Goal: Information Seeking & Learning: Learn about a topic

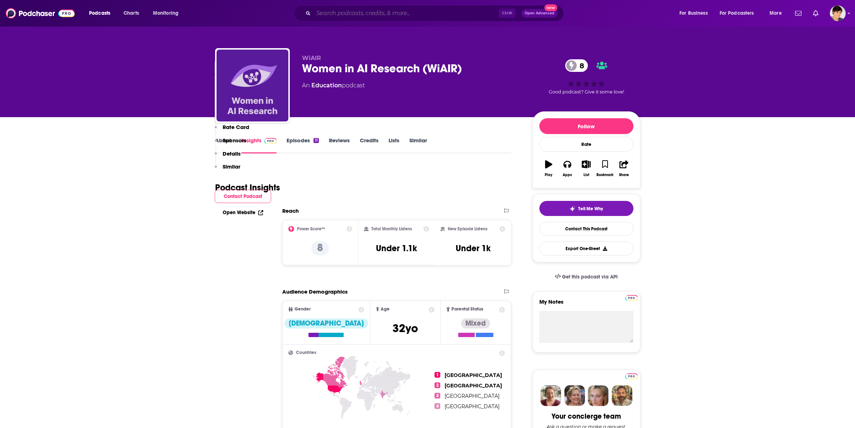
click at [388, 15] on input "Search podcasts, credits, & more..." at bounding box center [406, 13] width 185 height 11
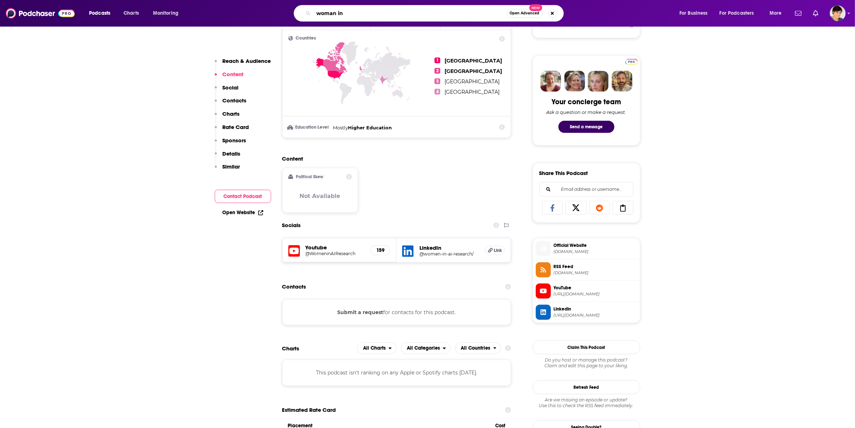
type input "woman inc"
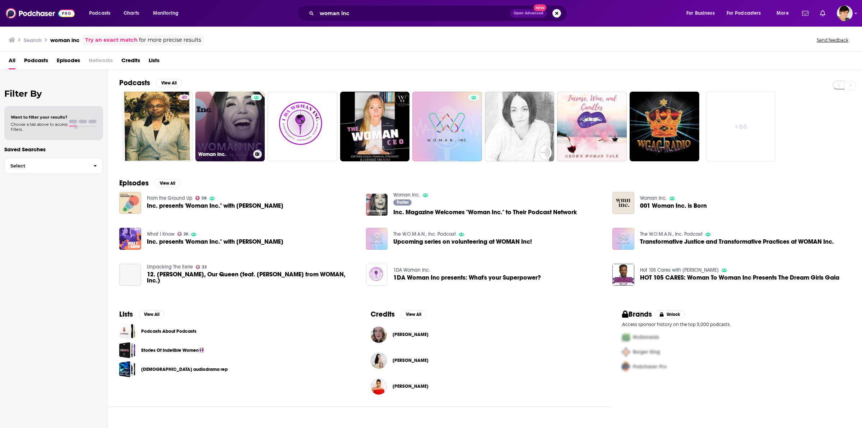
click at [232, 124] on link "Woman Inc." at bounding box center [230, 127] width 70 height 70
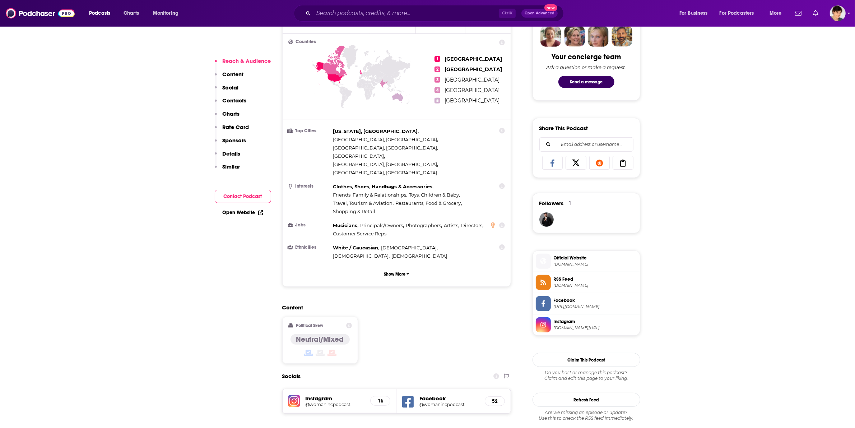
scroll to position [584, 0]
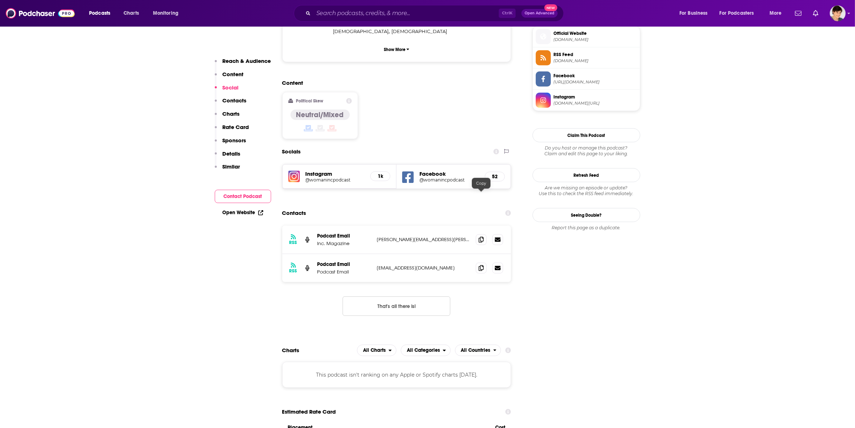
click at [475, 226] on div "RSS Podcast Email Inc. Magazine [PERSON_NAME][EMAIL_ADDRESS][PERSON_NAME][DOMAI…" at bounding box center [396, 240] width 229 height 28
click at [479, 236] on icon at bounding box center [481, 239] width 5 height 6
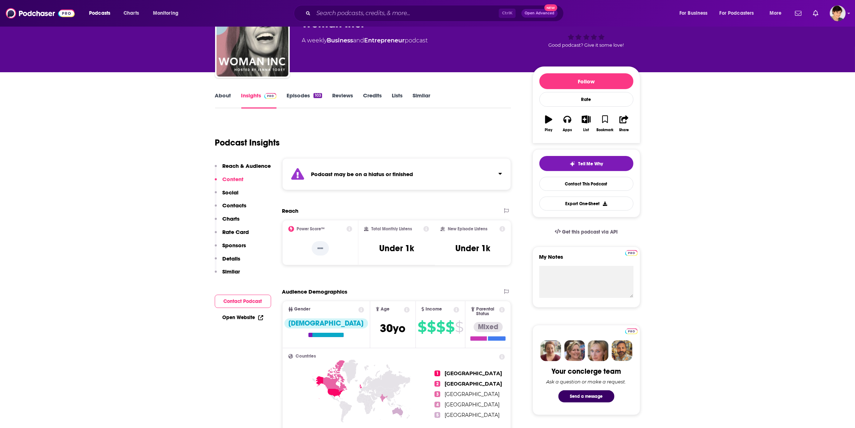
scroll to position [0, 0]
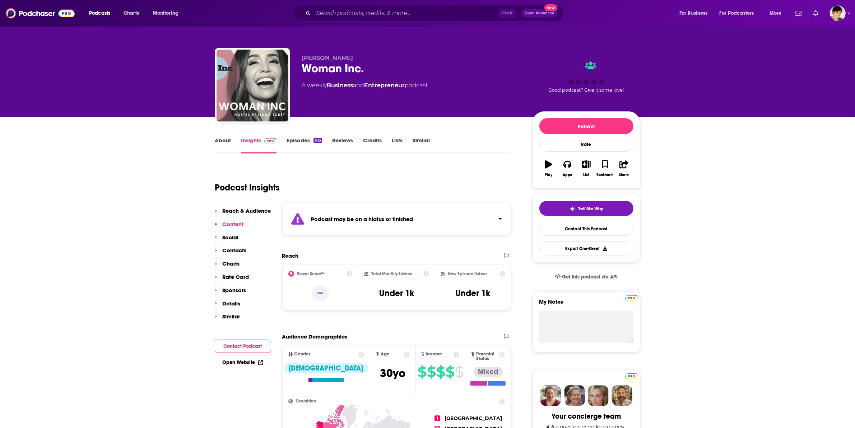
click at [501, 217] on icon "Click to expand status details" at bounding box center [501, 218] width 4 height 6
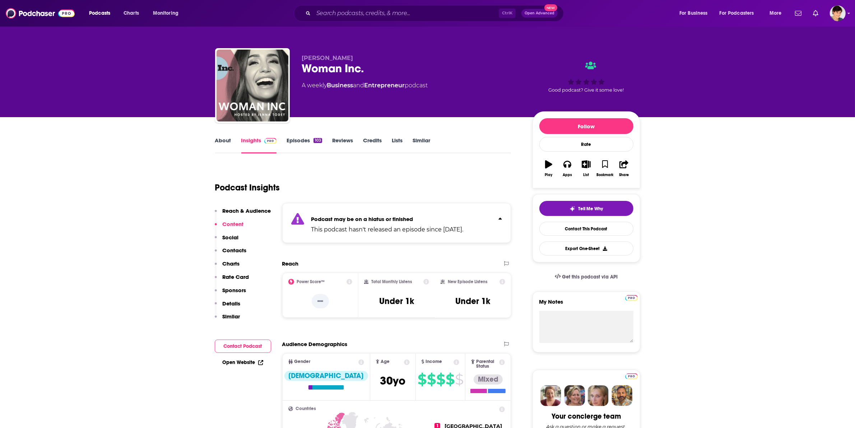
drag, startPoint x: 311, startPoint y: 231, endPoint x: 488, endPoint y: 231, distance: 176.7
click at [488, 231] on div "Podcast may be on a hiatus or finished This podcast hasn't released an episode …" at bounding box center [396, 223] width 229 height 40
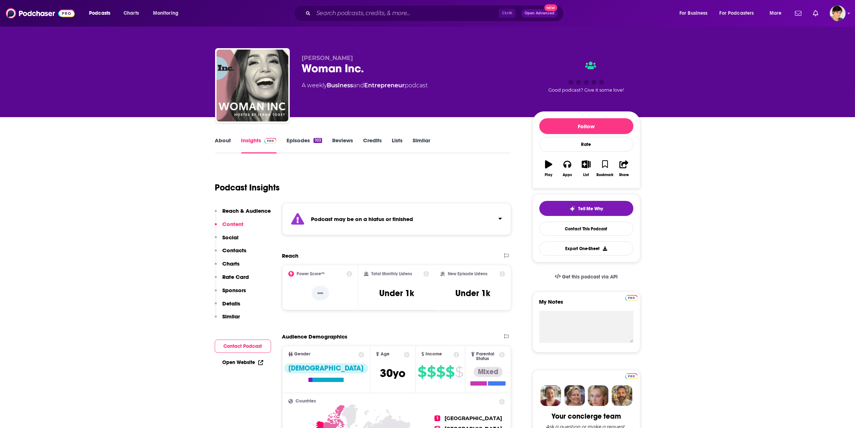
copy p "This podcast hasn't released an episode since [DATE]."
click at [499, 218] on icon "Click to expand status details" at bounding box center [501, 218] width 4 height 6
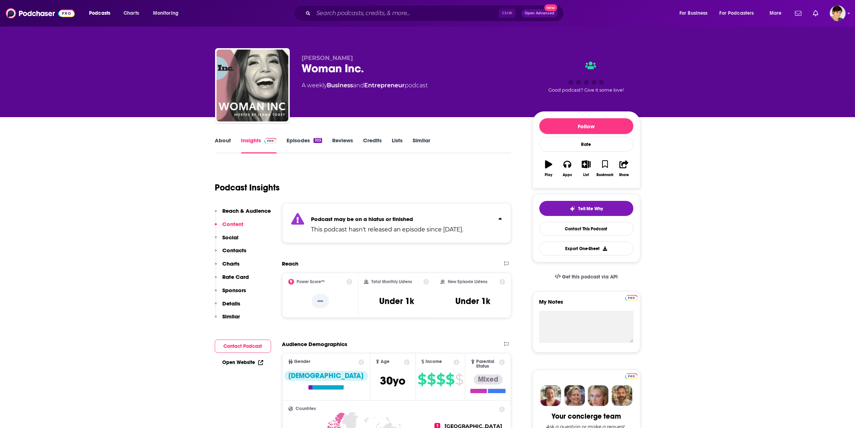
drag, startPoint x: 309, startPoint y: 231, endPoint x: 482, endPoint y: 231, distance: 173.5
click at [482, 231] on div "Podcast may be on a hiatus or finished This podcast hasn't released an episode …" at bounding box center [396, 223] width 229 height 40
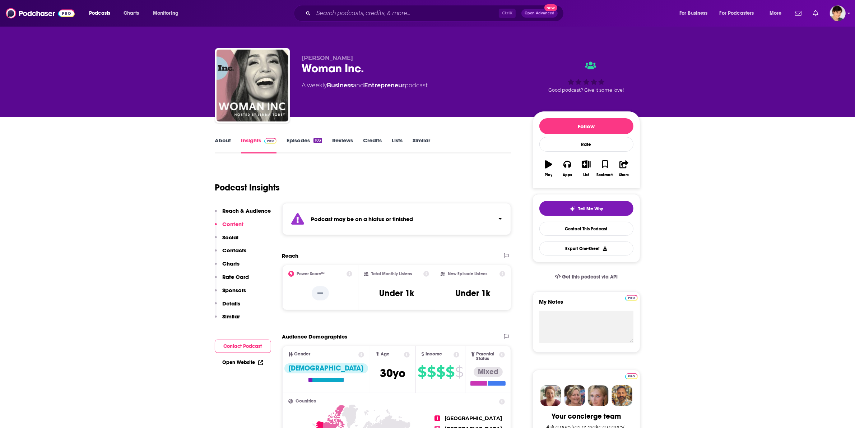
click at [505, 218] on div "Podcast may be on a hiatus or finished" at bounding box center [396, 219] width 229 height 32
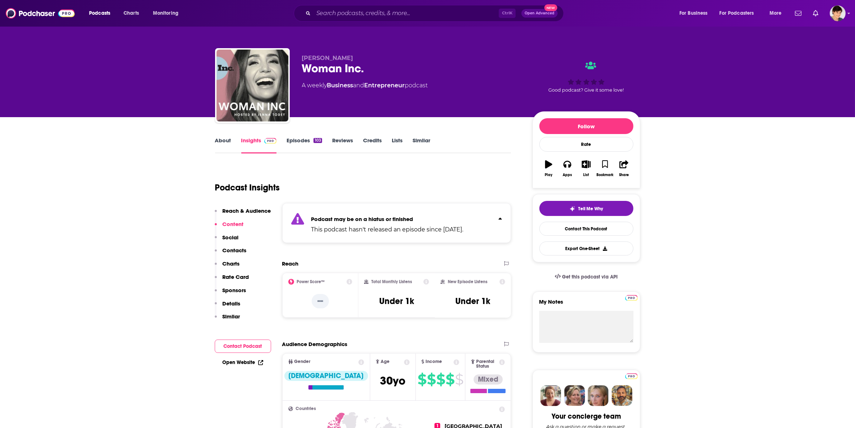
drag, startPoint x: 485, startPoint y: 227, endPoint x: 311, endPoint y: 217, distance: 174.1
click at [311, 217] on div "Podcast may be on a hiatus or finished This podcast hasn't released an episode …" at bounding box center [396, 223] width 229 height 40
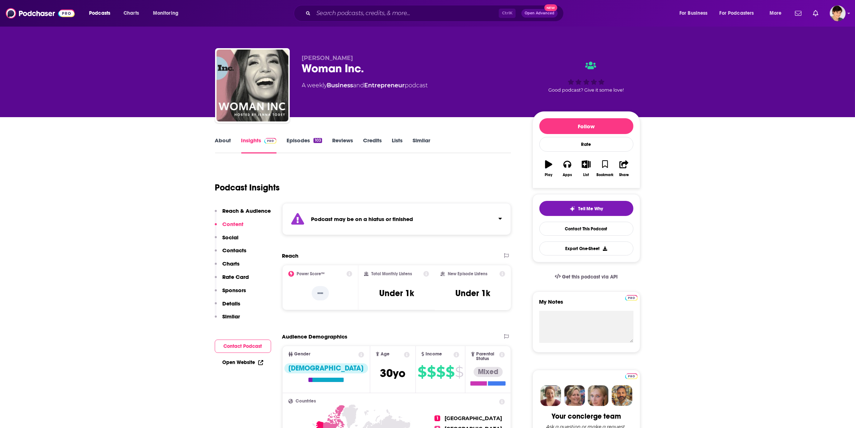
copy div "Podcast may be on a hiatus or finished This podcast hasn't released an episode …"
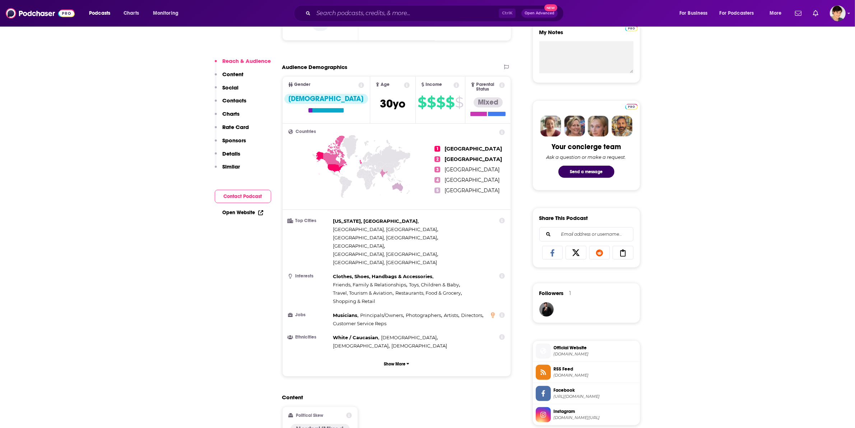
scroll to position [539, 0]
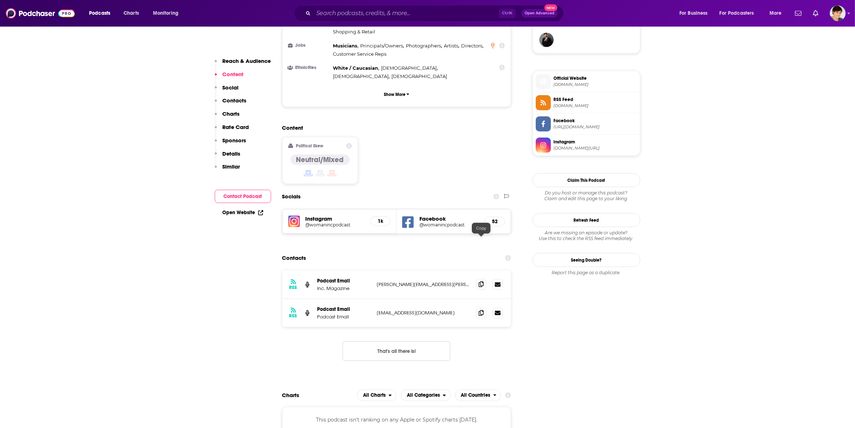
click at [477, 279] on span at bounding box center [481, 284] width 11 height 11
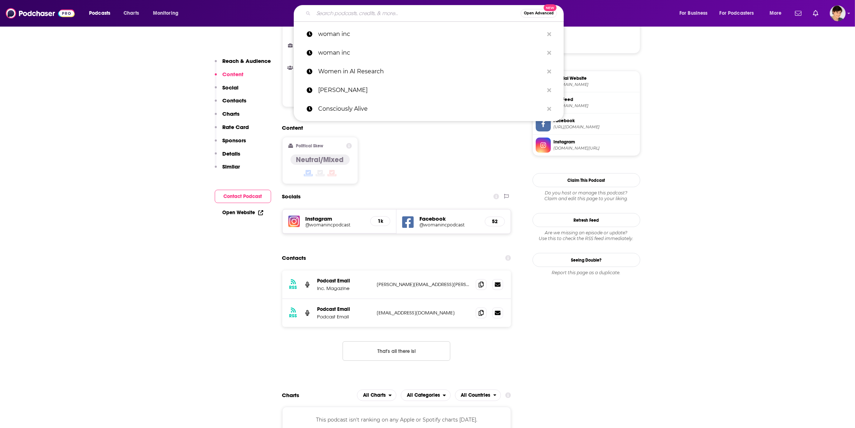
click at [412, 15] on input "Search podcasts, credits, & more..." at bounding box center [417, 13] width 207 height 11
paste input "Girl Boss"
type input "Girl Boss"
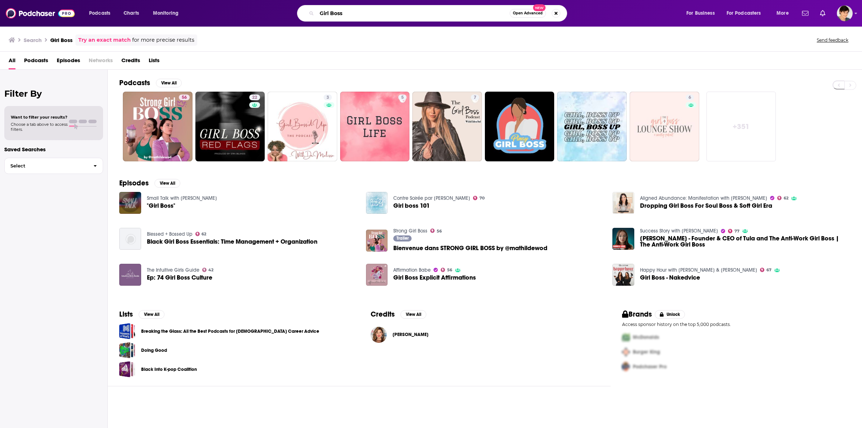
click at [361, 11] on input "Girl Boss" at bounding box center [413, 13] width 193 height 11
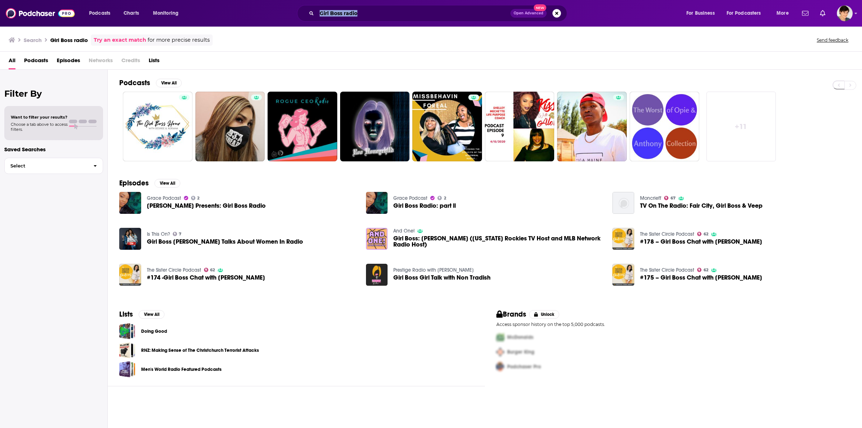
drag, startPoint x: 413, startPoint y: 20, endPoint x: 294, endPoint y: 20, distance: 119.6
click at [294, 20] on div "Girl Boss radio Open Advanced New" at bounding box center [438, 13] width 479 height 17
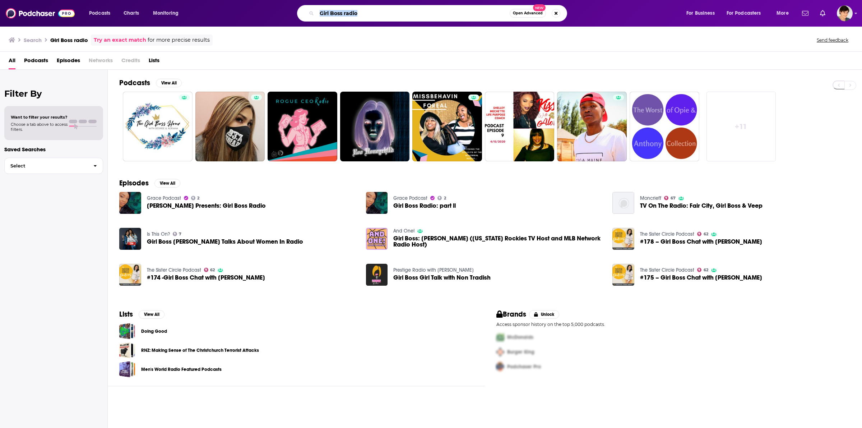
click at [333, 11] on input "Girl Boss radio" at bounding box center [413, 13] width 193 height 11
click at [343, 11] on input "Girl Boss radio" at bounding box center [413, 13] width 193 height 11
type input "[PERSON_NAME]"
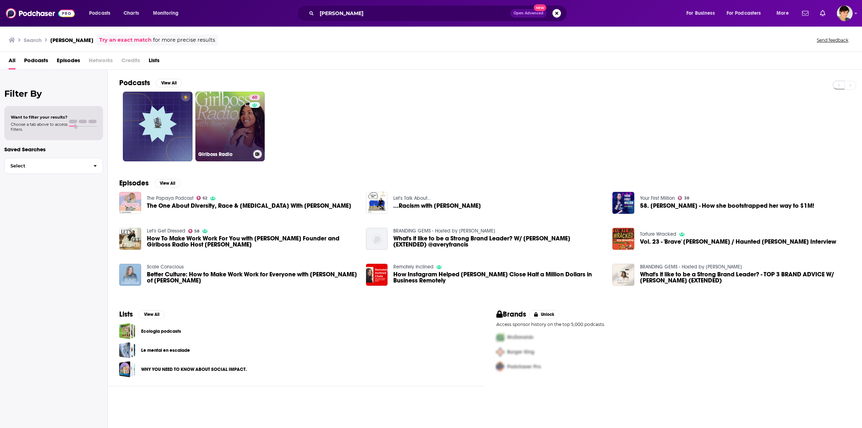
click at [225, 120] on link "60 Girlboss Radio" at bounding box center [230, 127] width 70 height 70
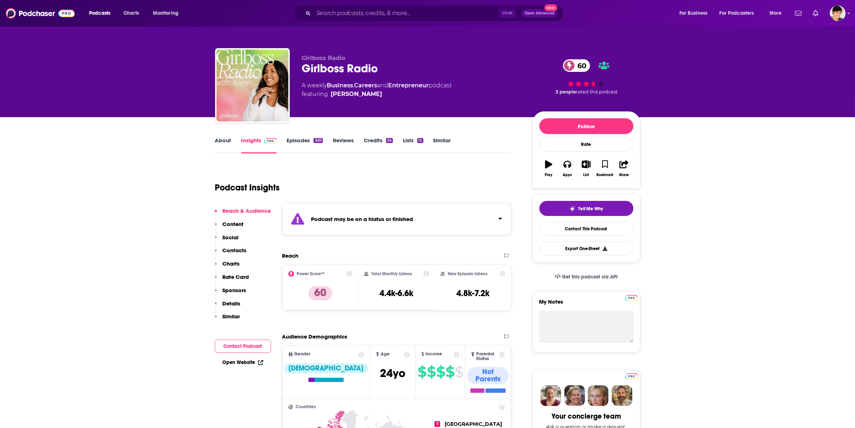
click at [500, 217] on icon "Click to expand status details" at bounding box center [501, 218] width 4 height 6
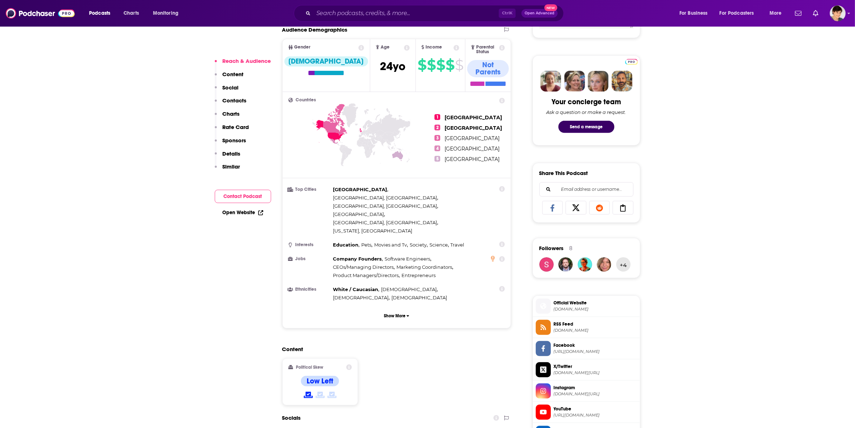
scroll to position [584, 0]
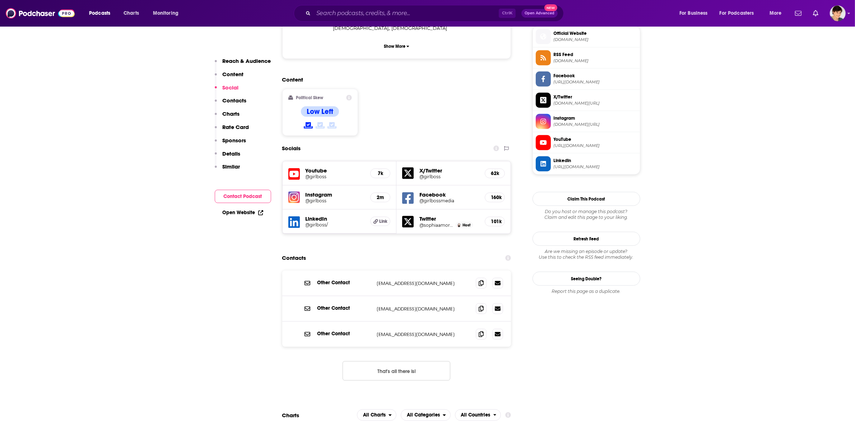
click at [473, 270] on div "Other Contact [EMAIL_ADDRESS][DOMAIN_NAME] [EMAIL_ADDRESS][DOMAIN_NAME]" at bounding box center [396, 283] width 229 height 26
click at [481, 280] on icon at bounding box center [481, 283] width 5 height 6
click at [478, 303] on span at bounding box center [481, 308] width 11 height 11
click at [350, 17] on input "Search podcasts, credits, & more..." at bounding box center [406, 13] width 185 height 11
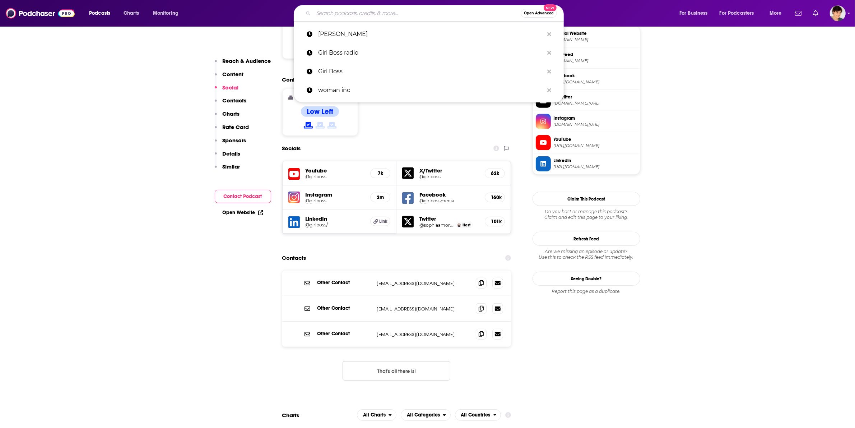
paste input "Ellevate Network"
type input "Ellevate Network"
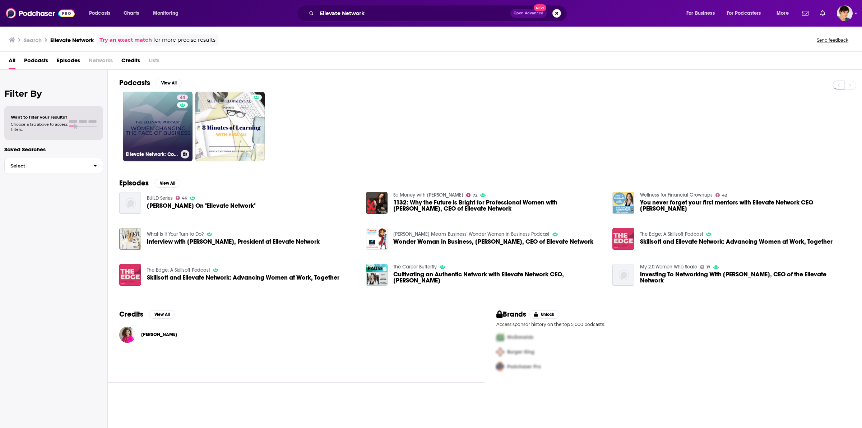
click at [164, 137] on link "44 Ellevate Network: Conversations With Women Changing the Face of Business" at bounding box center [158, 127] width 70 height 70
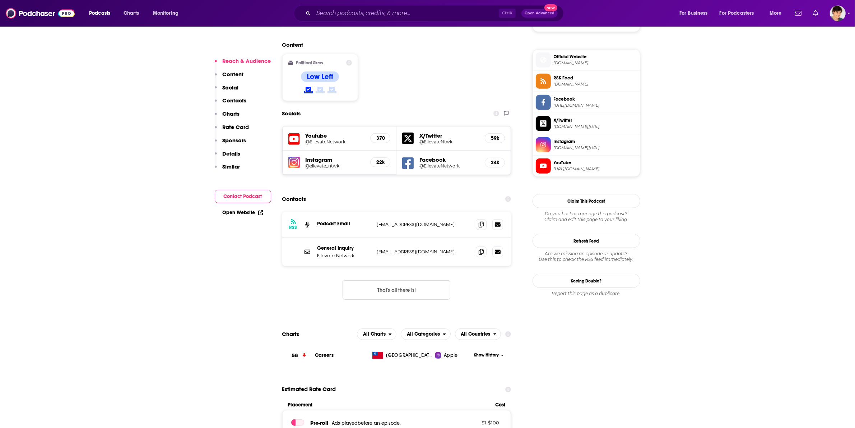
scroll to position [584, 0]
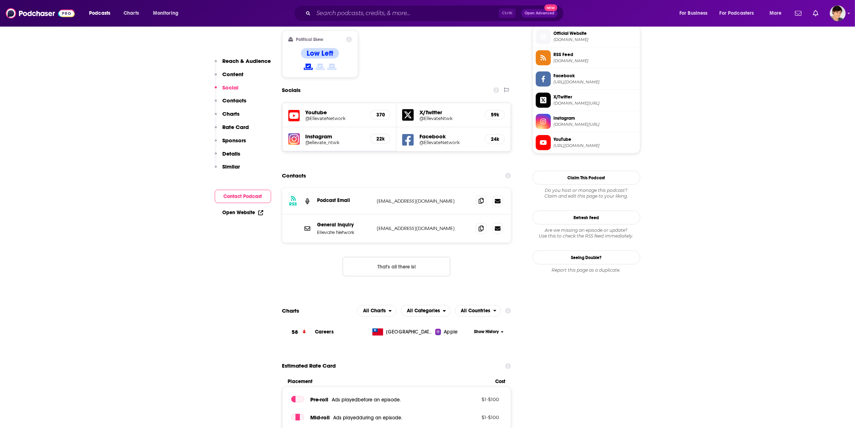
click at [476, 195] on span at bounding box center [481, 200] width 11 height 11
click at [369, 11] on input "Search podcasts, credits, & more..." at bounding box center [406, 13] width 185 height 11
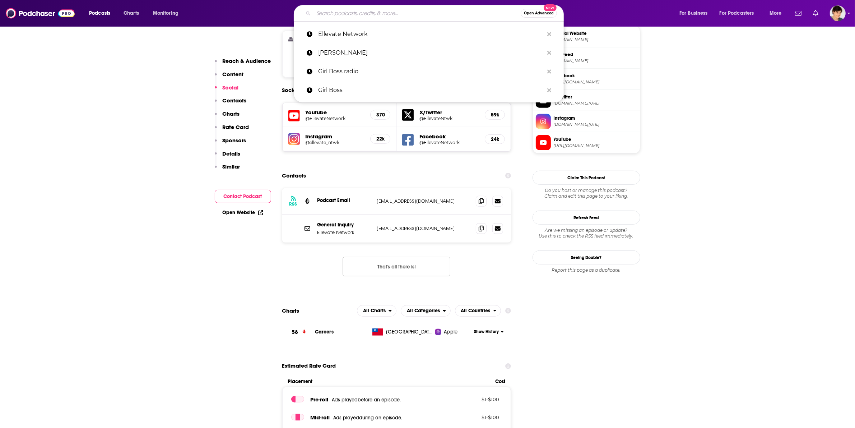
paste input "Boss babe"
type input "Boss babe"
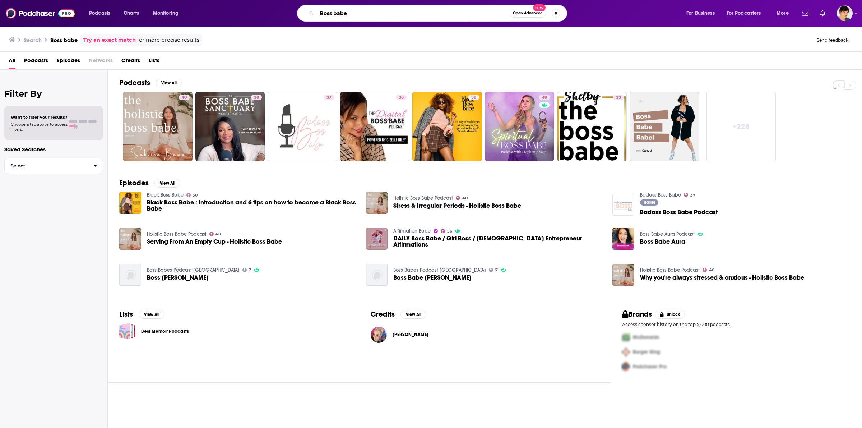
drag, startPoint x: 360, startPoint y: 17, endPoint x: 298, endPoint y: 17, distance: 61.1
click at [298, 17] on div "Boss babe Open Advanced New" at bounding box center [432, 13] width 270 height 17
paste input "the bossbabe podcast"
type input "the bossbabe podcast"
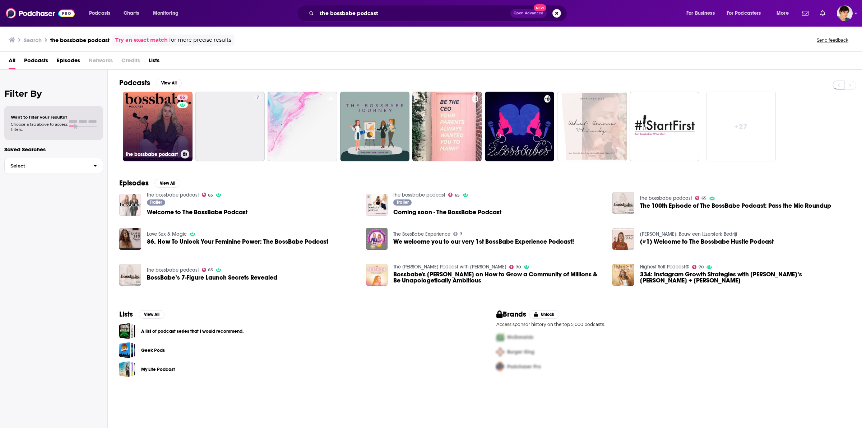
click at [166, 123] on link "65 the bossbabe podcast" at bounding box center [158, 127] width 70 height 70
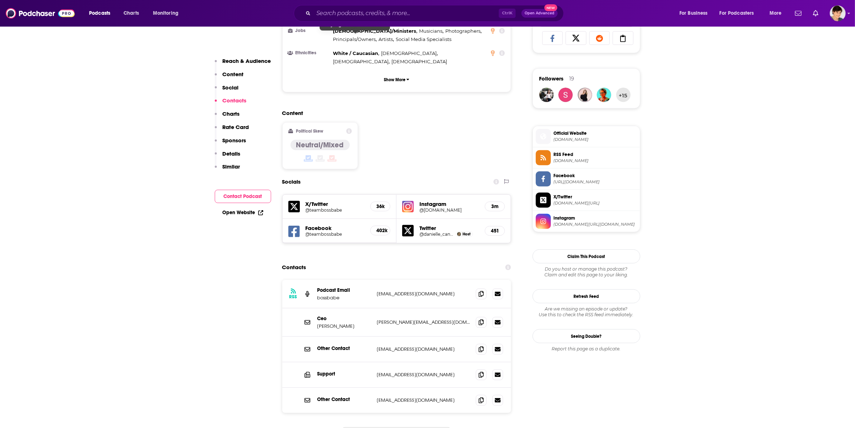
scroll to position [584, 0]
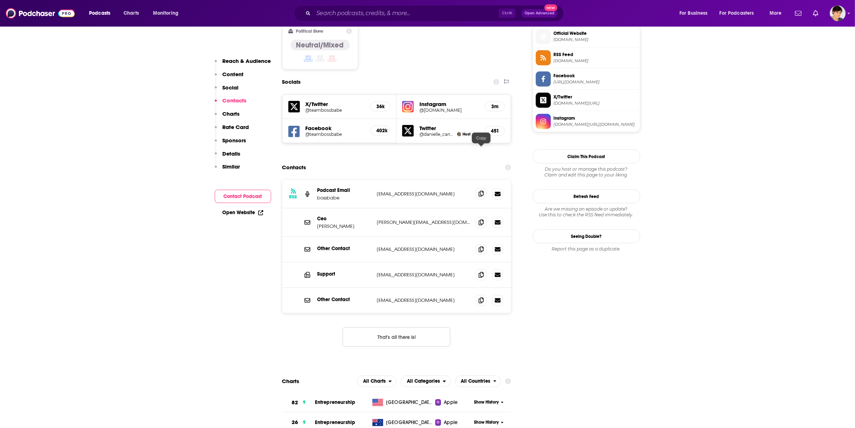
click at [482, 191] on icon at bounding box center [481, 194] width 5 height 6
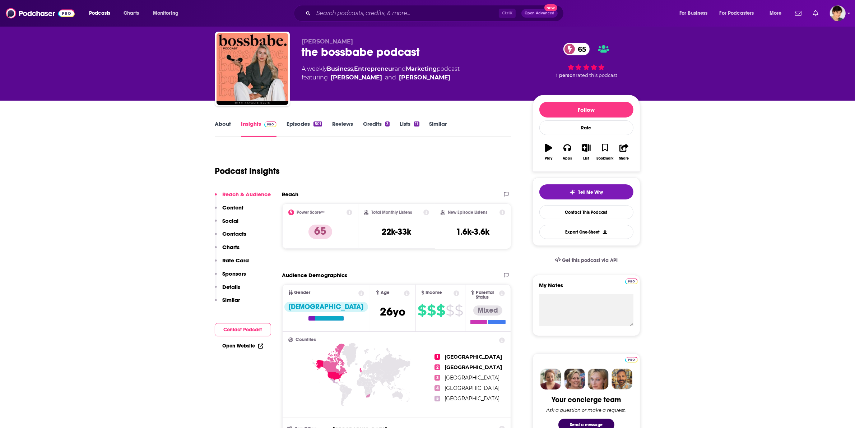
scroll to position [0, 0]
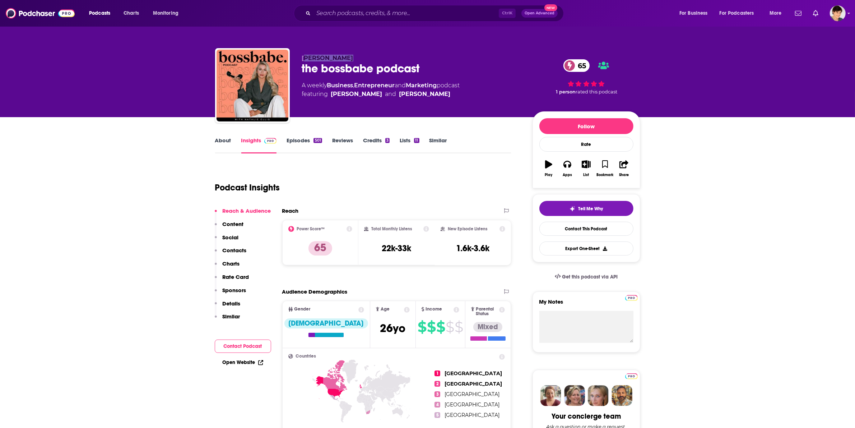
drag, startPoint x: 305, startPoint y: 58, endPoint x: 345, endPoint y: 58, distance: 40.2
click at [345, 58] on p "[PERSON_NAME]" at bounding box center [411, 58] width 219 height 7
click at [344, 58] on p "[PERSON_NAME]" at bounding box center [411, 58] width 219 height 7
drag, startPoint x: 301, startPoint y: 57, endPoint x: 357, endPoint y: 56, distance: 56.8
click at [357, 56] on div "[PERSON_NAME] the bossbabe podcast 65 A weekly Business , Entrepreneur and Mark…" at bounding box center [427, 87] width 425 height 78
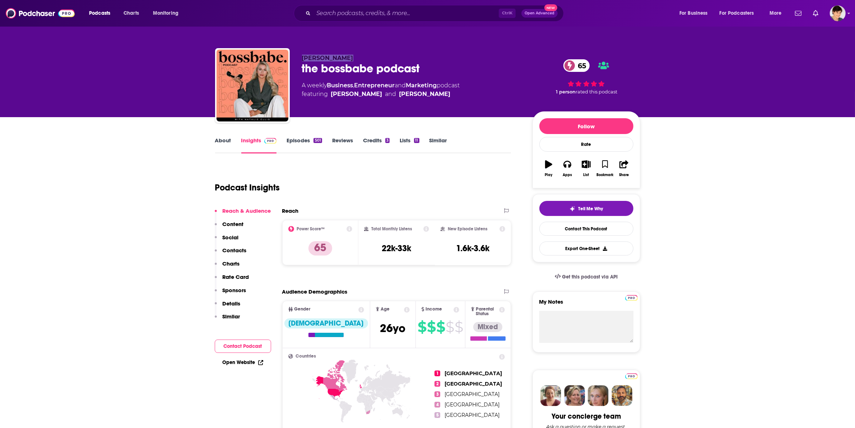
copy span "[PERSON_NAME]"
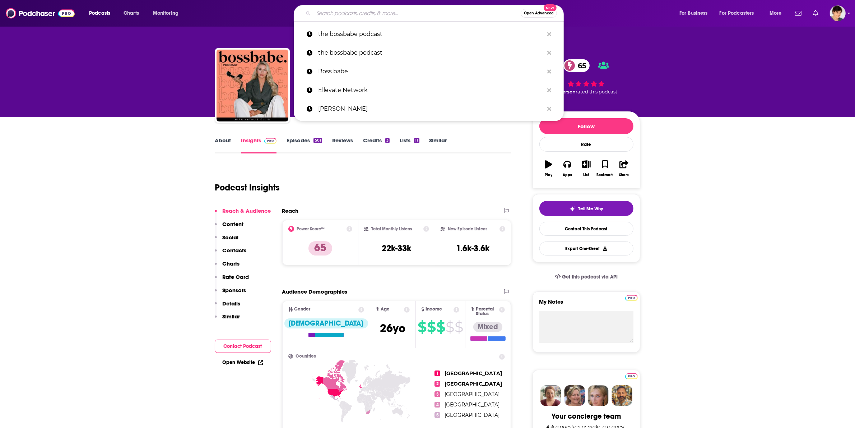
click at [379, 14] on input "Search podcasts, credits, & more..." at bounding box center [417, 13] width 207 height 11
paste input "Ellevate Network"
type input "Ellevate Network"
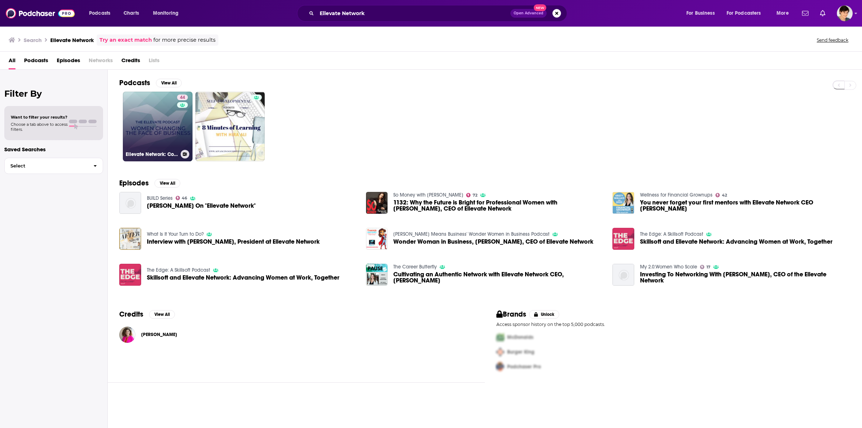
click at [169, 116] on link "44 Ellevate Network: Conversations With Women Changing the Face of Business" at bounding box center [158, 127] width 70 height 70
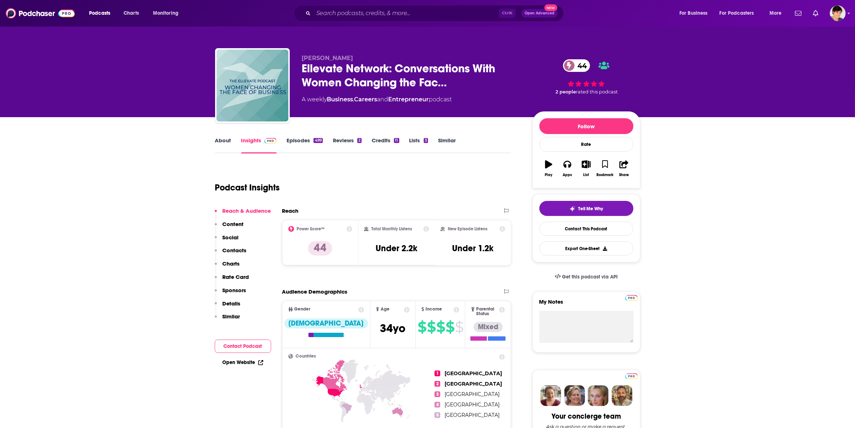
drag, startPoint x: 301, startPoint y: 58, endPoint x: 375, endPoint y: 56, distance: 74.4
click at [375, 56] on div "[PERSON_NAME] Ellevate Network: Conversations With Women Changing the Fac… 44 A…" at bounding box center [427, 87] width 425 height 78
copy span "[PERSON_NAME]"
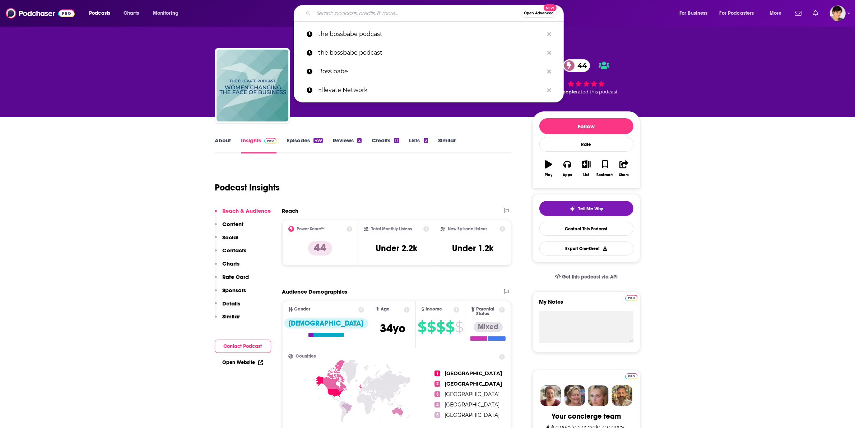
click at [354, 14] on input "Search podcasts, credits, & more..." at bounding box center [417, 13] width 207 height 11
paste input "Career Contessa"
type input "Career Contessa"
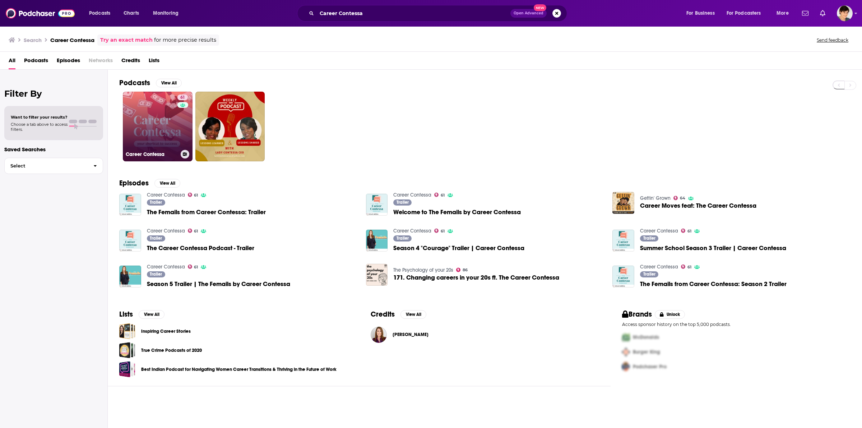
click at [154, 135] on link "61 Career Contessa" at bounding box center [158, 127] width 70 height 70
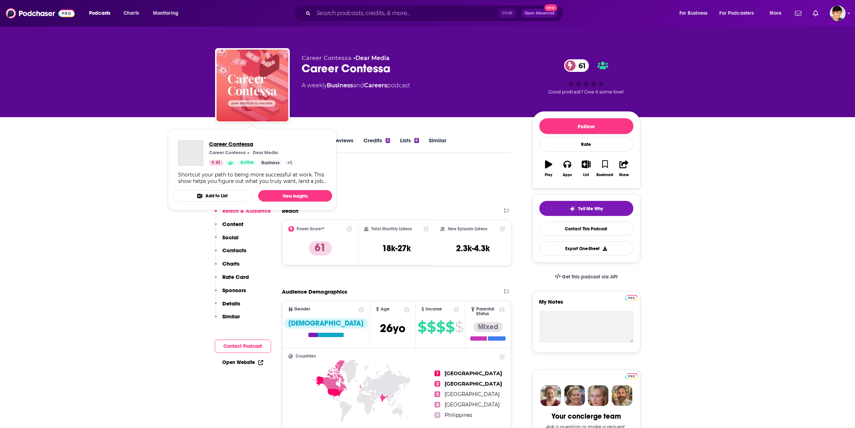
click at [212, 143] on span "Career Contessa" at bounding box center [252, 143] width 86 height 7
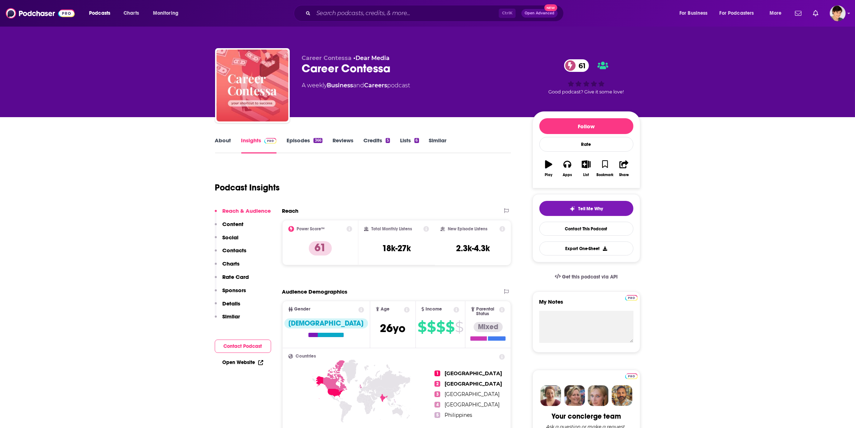
click at [232, 147] on div "About" at bounding box center [228, 145] width 26 height 17
click at [224, 139] on link "About" at bounding box center [223, 145] width 16 height 17
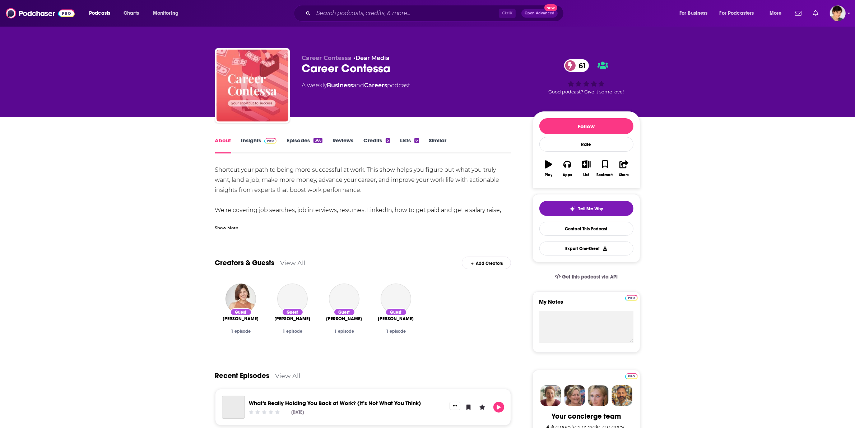
click at [231, 230] on div "Show More" at bounding box center [226, 227] width 23 height 7
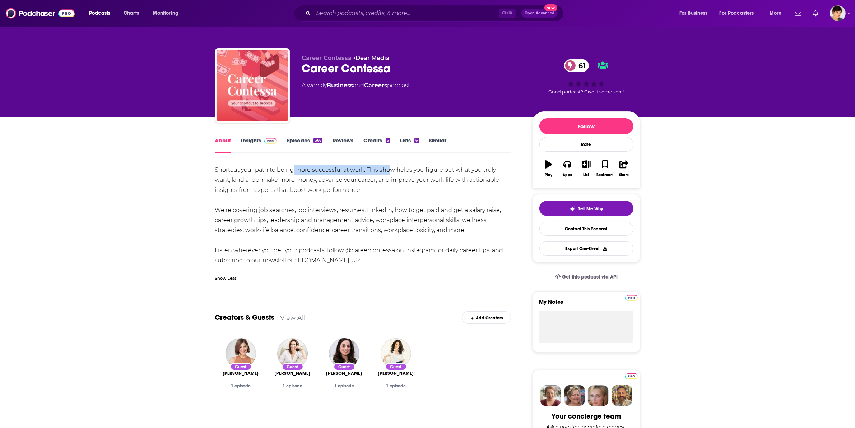
drag, startPoint x: 294, startPoint y: 174, endPoint x: 388, endPoint y: 169, distance: 94.3
click at [388, 169] on div "Shortcut your path to being more successful at work. This show helps you figure…" at bounding box center [363, 215] width 296 height 101
click at [251, 141] on link "Insights" at bounding box center [259, 145] width 36 height 17
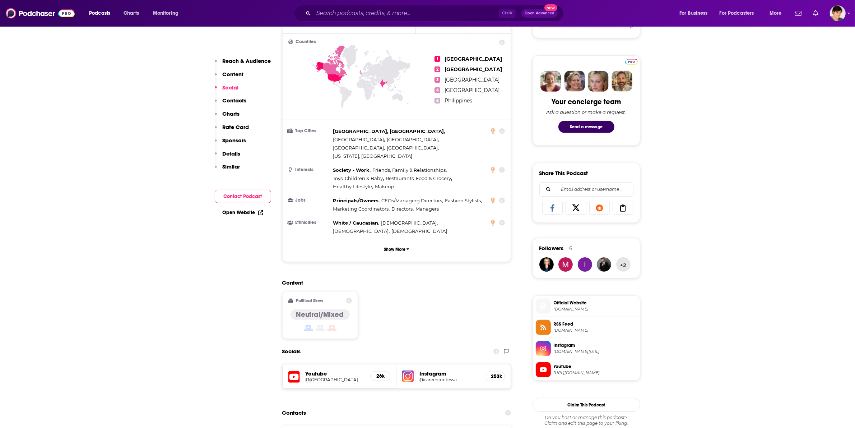
scroll to position [584, 0]
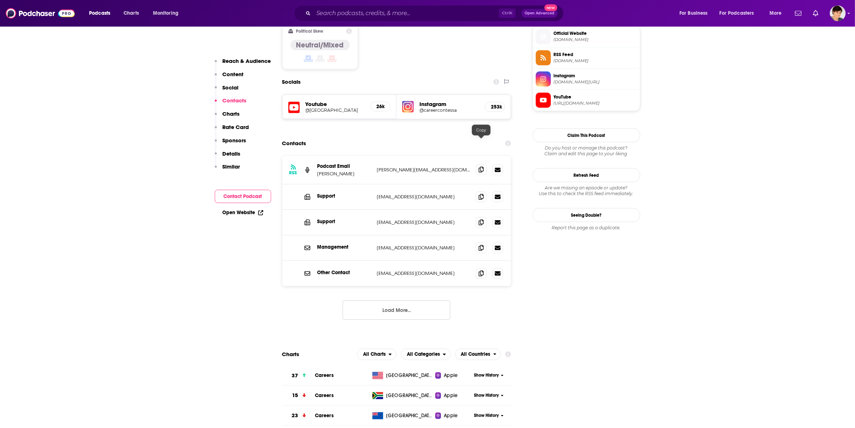
click at [477, 164] on span at bounding box center [481, 169] width 11 height 11
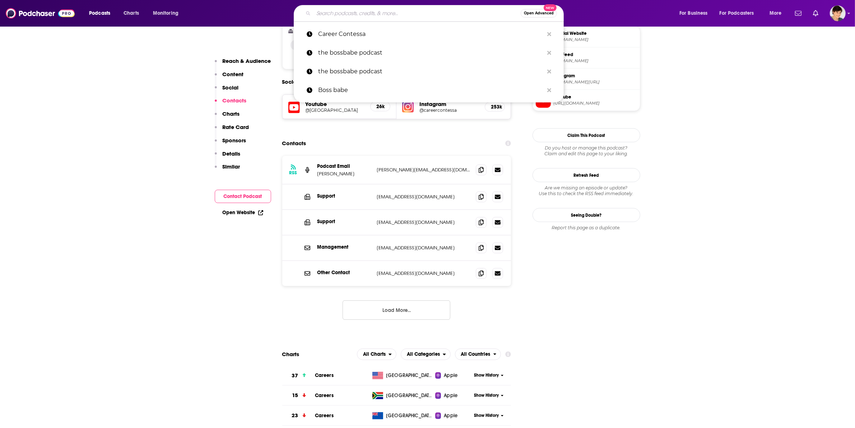
click at [388, 18] on input "Search podcasts, credits, & more..." at bounding box center [417, 13] width 207 height 11
paste input "Her Money"
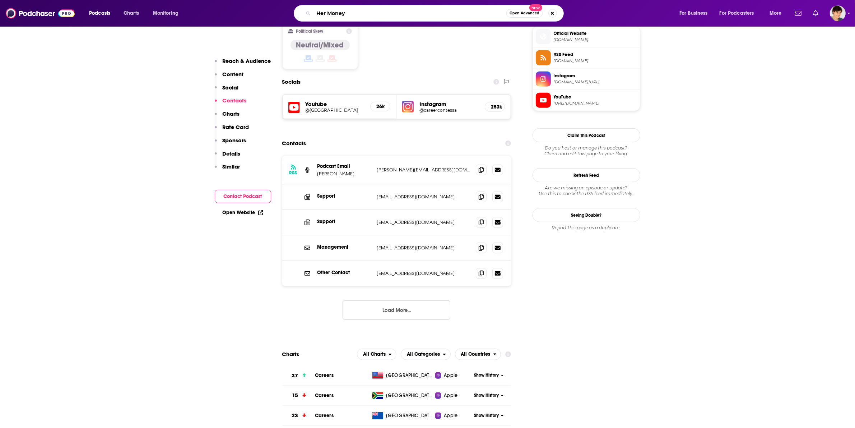
type input "Her Money"
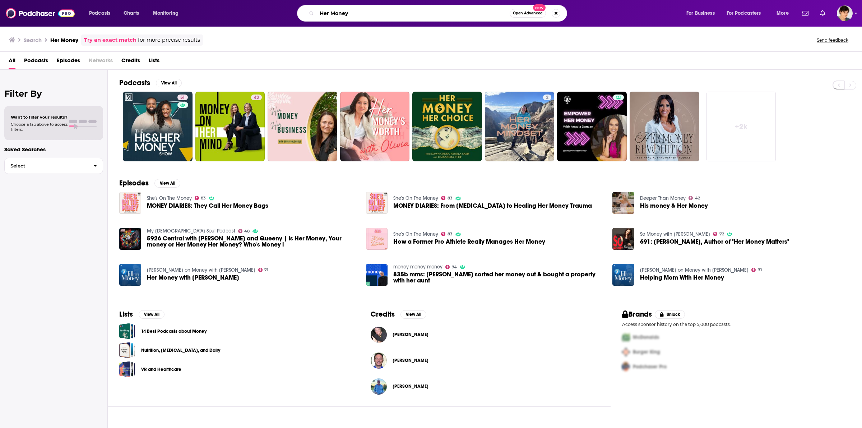
drag, startPoint x: 368, startPoint y: 13, endPoint x: 270, endPoint y: 23, distance: 98.2
click at [270, 23] on div "Podcasts Charts Monitoring Her Money Open Advanced New For Business For Podcast…" at bounding box center [431, 13] width 862 height 27
click at [358, 13] on input "[PERSON_NAME]" at bounding box center [413, 13] width 193 height 11
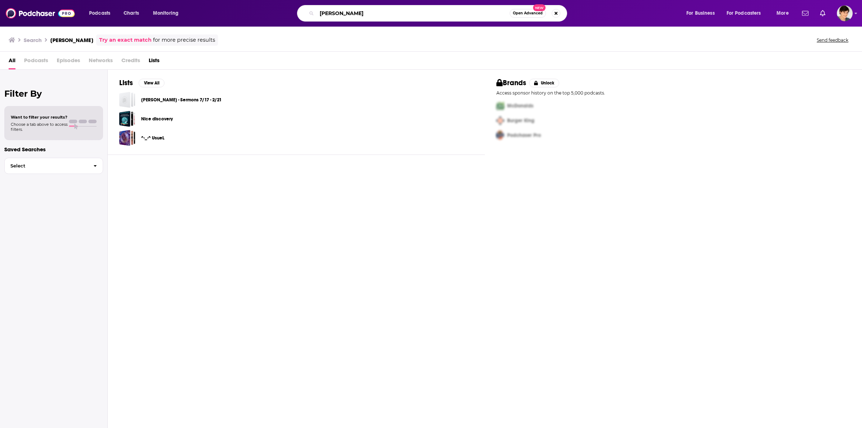
click at [335, 13] on input "[PERSON_NAME]" at bounding box center [413, 13] width 193 height 11
type input "[PERSON_NAME]"
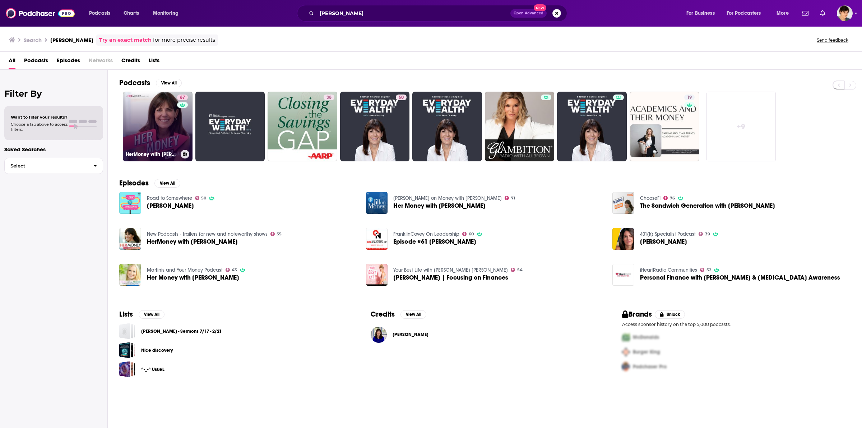
click at [159, 132] on link "67 HerMoney with [PERSON_NAME]" at bounding box center [158, 127] width 70 height 70
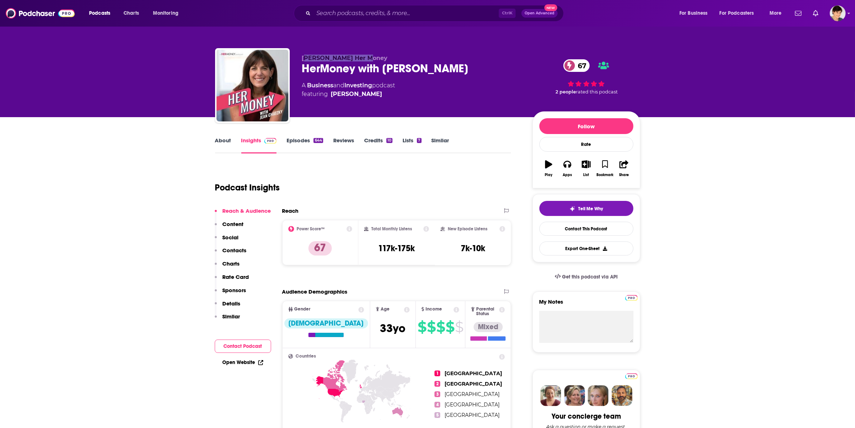
drag, startPoint x: 303, startPoint y: 58, endPoint x: 413, endPoint y: 57, distance: 109.5
click at [413, 57] on p "[PERSON_NAME] Her Money" at bounding box center [411, 58] width 219 height 7
copy span "ean Chatzky Her Money"
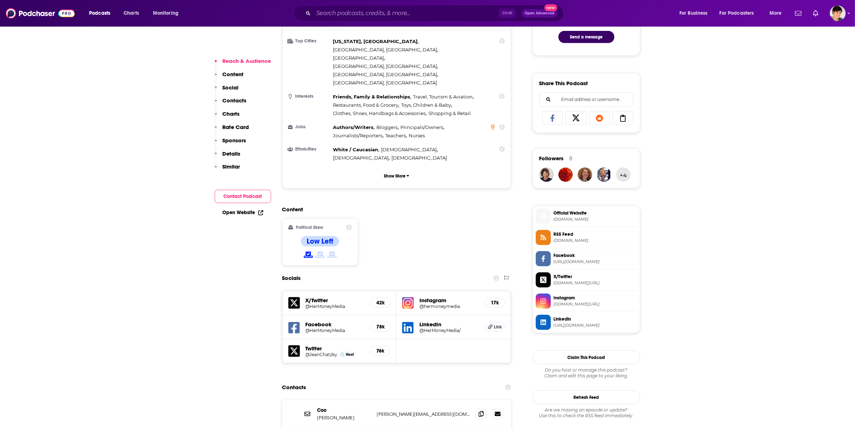
scroll to position [718, 0]
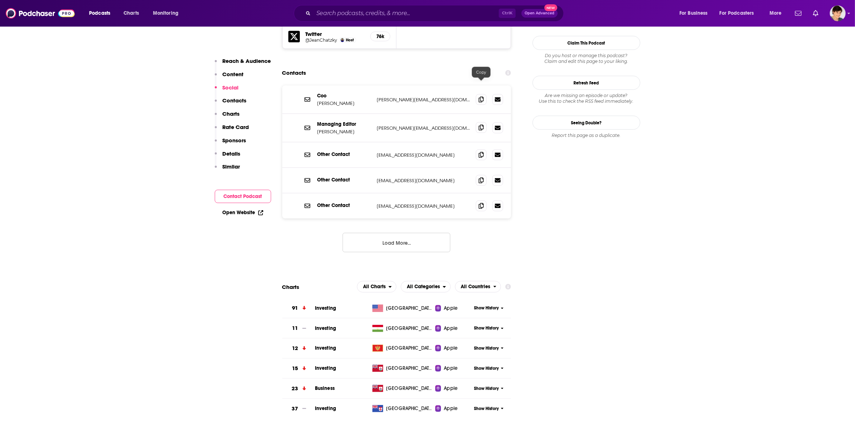
click at [476, 122] on span at bounding box center [481, 127] width 11 height 11
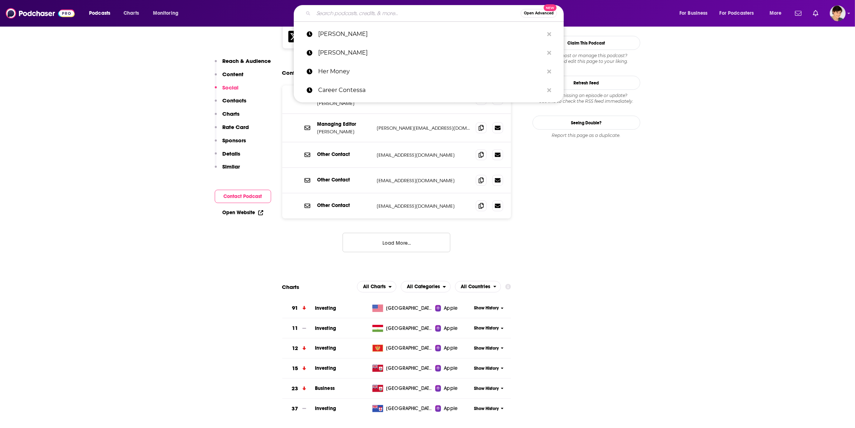
click at [345, 12] on input "Search podcasts, credits, & more..." at bounding box center [417, 13] width 207 height 11
paste input "Me, Myself, and I"
type input "Me, Myself, and I"
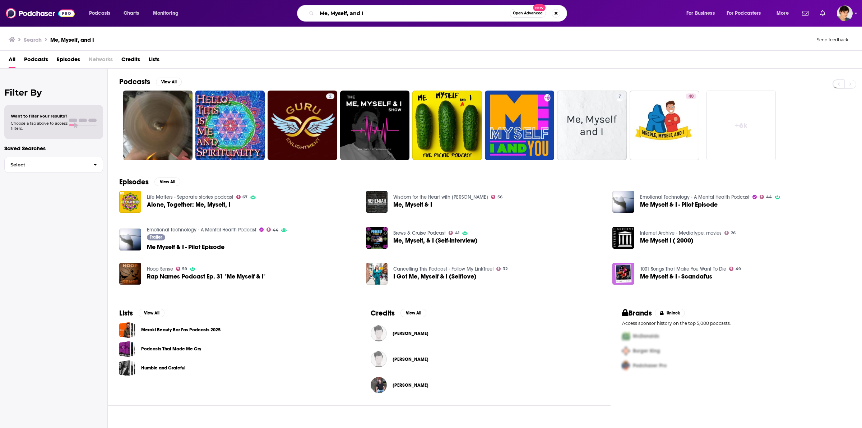
click at [377, 11] on input "Me, Myself, and I" at bounding box center [413, 13] width 193 height 11
paste input "A"
type input "Me, Myself, and AI"
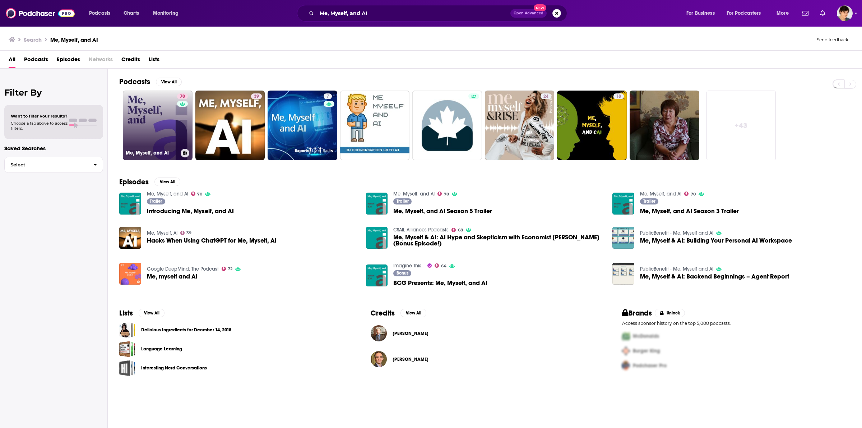
click at [162, 125] on link "70 Me, Myself, and AI" at bounding box center [158, 126] width 70 height 70
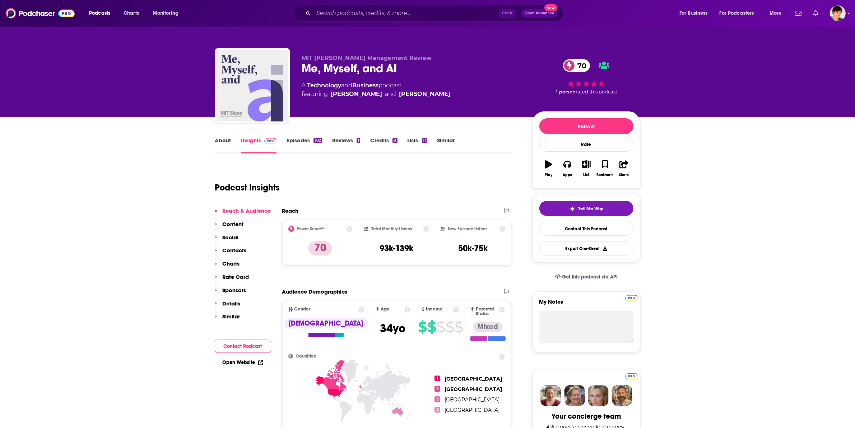
drag, startPoint x: 331, startPoint y: 98, endPoint x: 469, endPoint y: 92, distance: 137.7
click at [469, 92] on div "MIT [PERSON_NAME] Management Review Me, Myself, and AI 70 A Technology and Busi…" at bounding box center [411, 83] width 219 height 57
copy span "[PERSON_NAME] and [PERSON_NAME]"
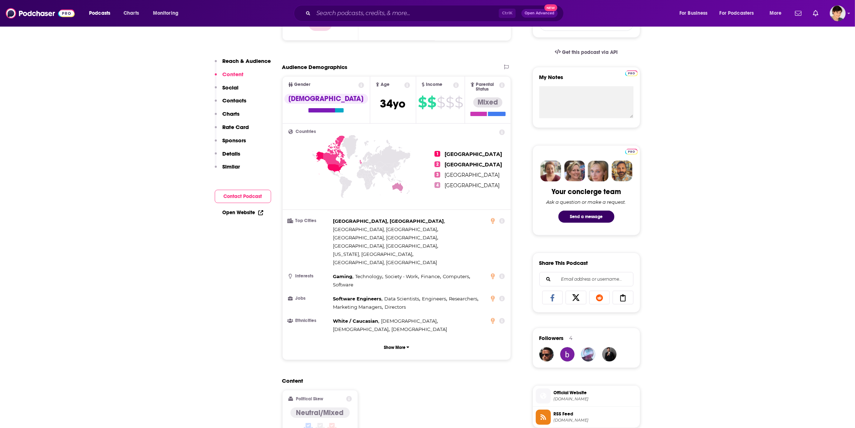
scroll to position [449, 0]
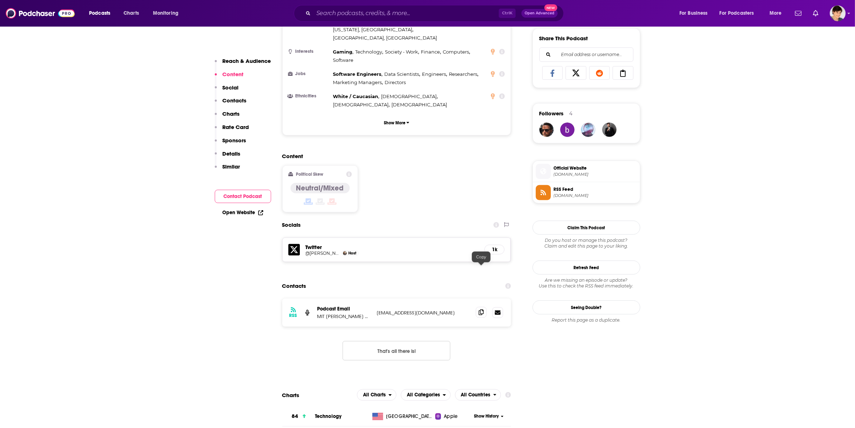
click at [480, 309] on icon at bounding box center [481, 312] width 5 height 6
click at [339, 16] on input "Search podcasts, credits, & more..." at bounding box center [406, 13] width 185 height 11
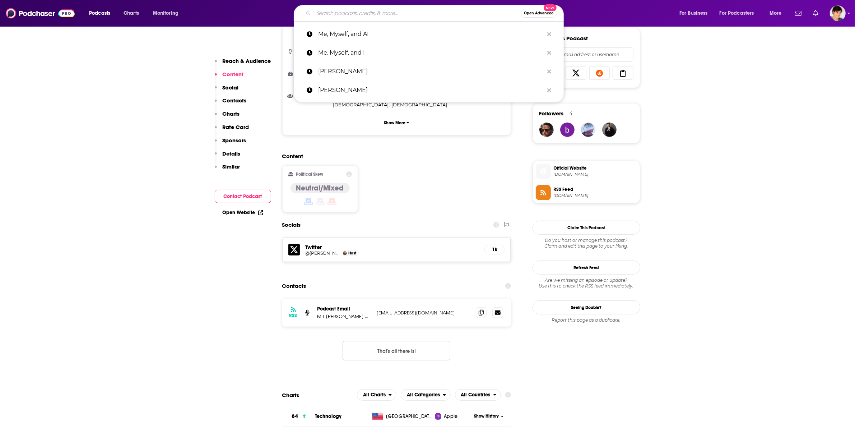
paste input "Author Talks"
type input "Author Talks"
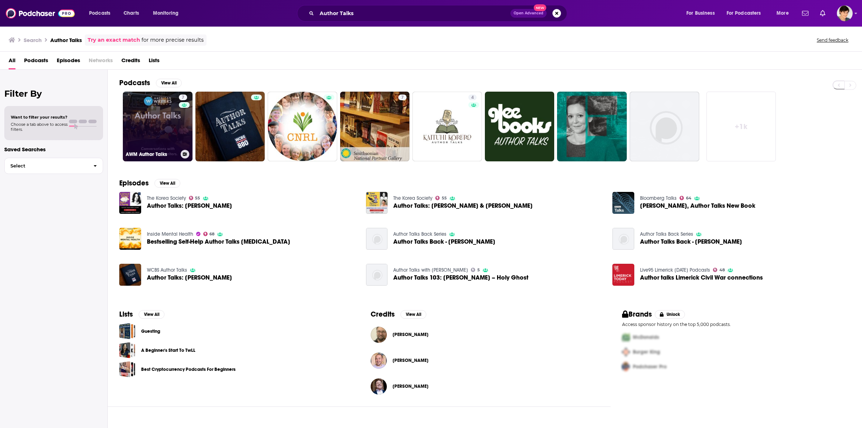
click at [140, 135] on link "7 AWM Author Talks" at bounding box center [158, 127] width 70 height 70
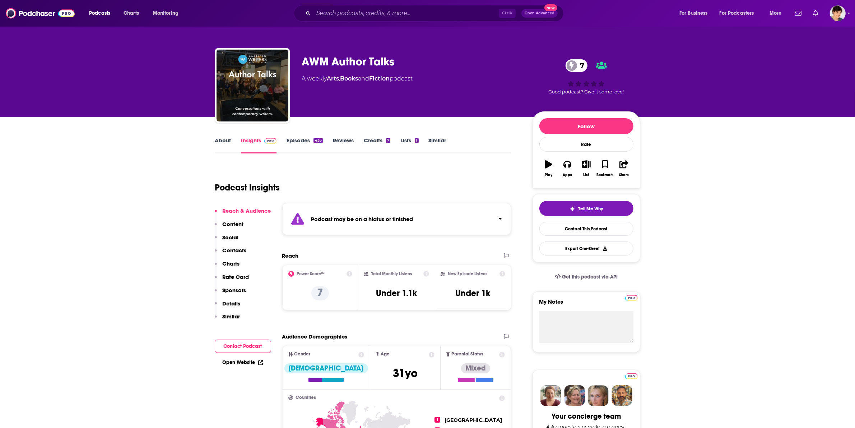
click at [224, 143] on link "About" at bounding box center [223, 145] width 16 height 17
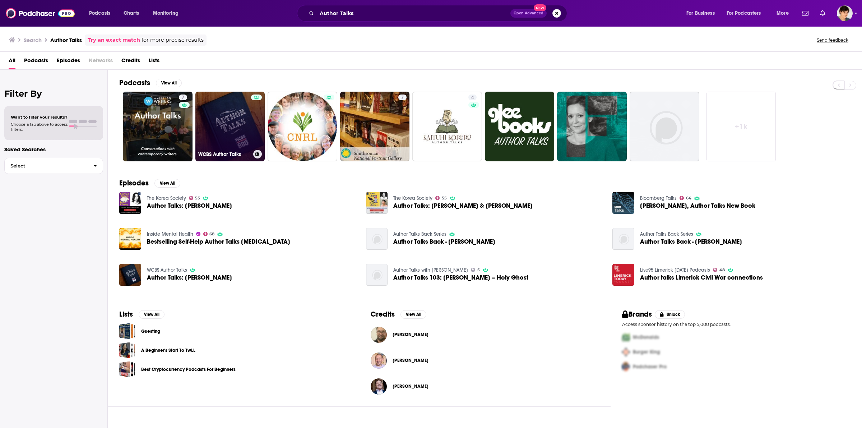
click at [212, 129] on link "WCBS Author Talks" at bounding box center [230, 127] width 70 height 70
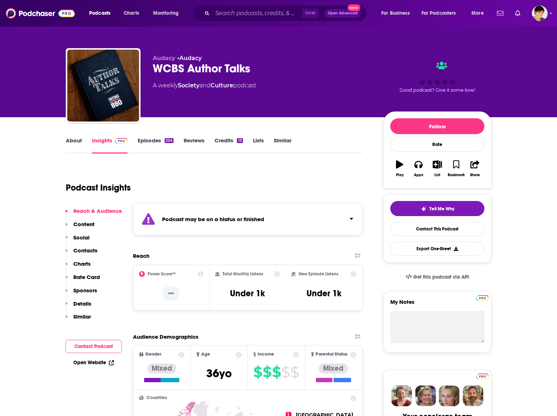
click at [347, 108] on div "[PERSON_NAME] WCBS Author Talks A weekly Society and Culture podcast" at bounding box center [262, 83] width 219 height 57
click at [320, 101] on div "[PERSON_NAME] WCBS Author Talks A weekly Society and Culture podcast" at bounding box center [262, 83] width 219 height 57
drag, startPoint x: 188, startPoint y: 66, endPoint x: 252, endPoint y: 68, distance: 64.3
click at [252, 68] on div "WCBS Author Talks" at bounding box center [262, 68] width 219 height 14
click at [239, 10] on input "Search podcasts, credits, & more..." at bounding box center [256, 13] width 89 height 11
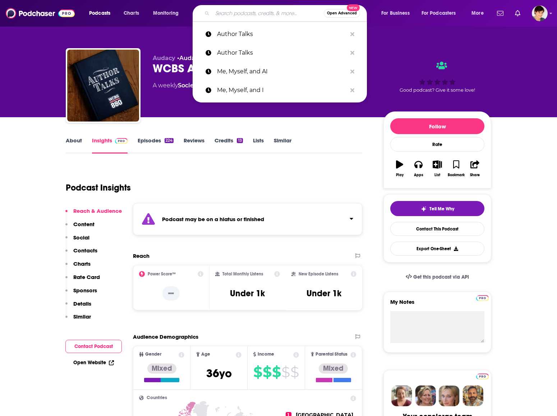
paste input "Author Talks"
type input "Author Talks"
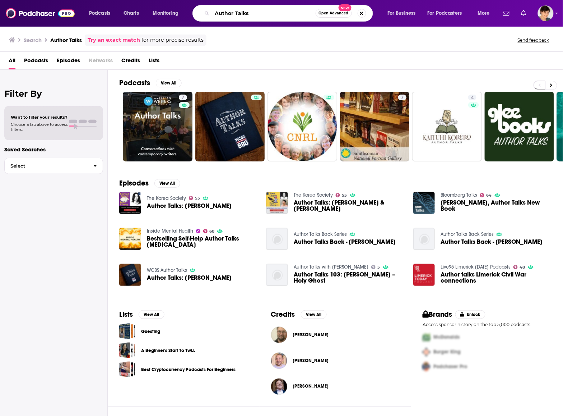
click at [303, 9] on input "Author Talks" at bounding box center [263, 13] width 103 height 11
paste input "The McKinsey Podcast"
paste input "Search podcasts, credits, & more..."
type input "The McKinsey Podcast"
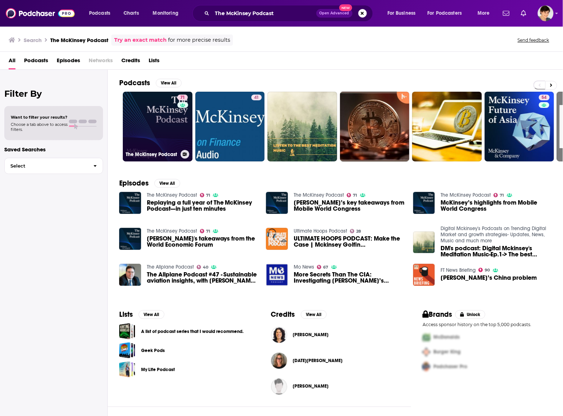
click at [150, 128] on link "71 The McKinsey Podcast" at bounding box center [158, 127] width 70 height 70
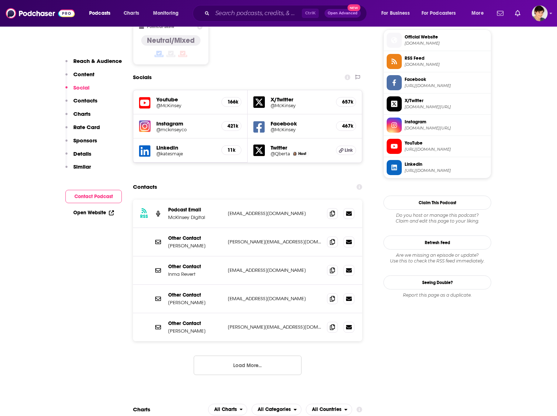
scroll to position [584, 0]
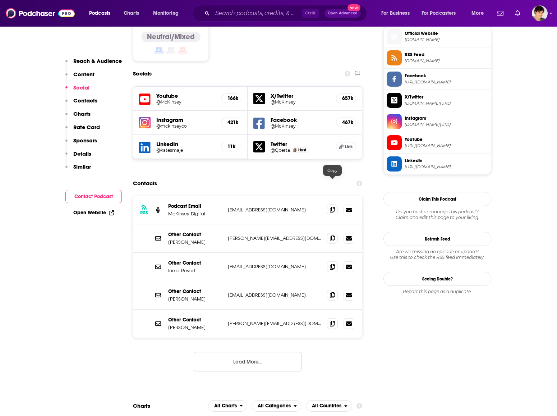
click at [334, 204] on span at bounding box center [332, 209] width 11 height 11
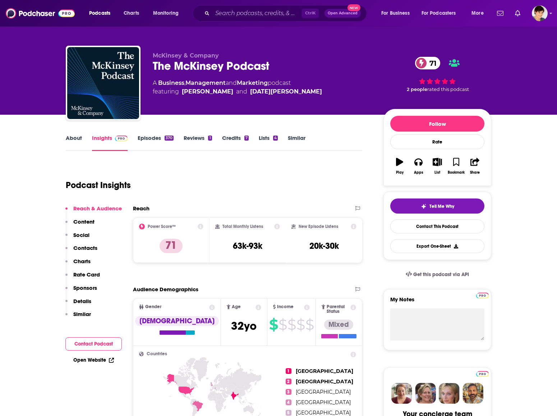
scroll to position [0, 0]
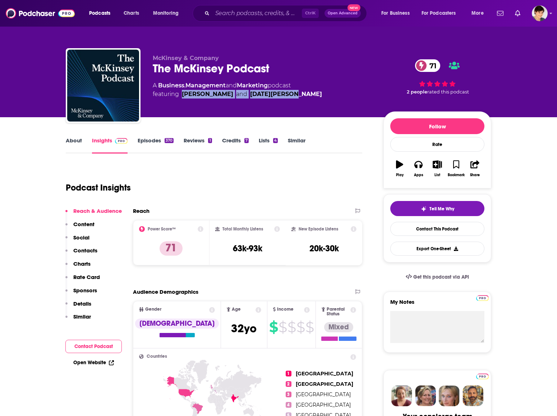
drag, startPoint x: 181, startPoint y: 97, endPoint x: 300, endPoint y: 107, distance: 119.6
click at [300, 107] on div "McKinsey & Company The McKinsey Podcast 71 A Business , Management and Marketin…" at bounding box center [262, 83] width 219 height 57
copy span "[PERSON_NAME] and [DATE][PERSON_NAME]"
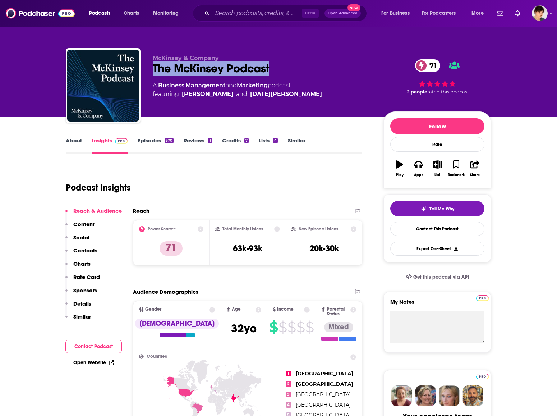
click at [331, 61] on div "McKinsey & Company The McKinsey Podcast 71 A Business , Management and Marketin…" at bounding box center [262, 83] width 219 height 57
click at [260, 17] on input "Search podcasts, credits, & more..." at bounding box center [256, 13] width 89 height 11
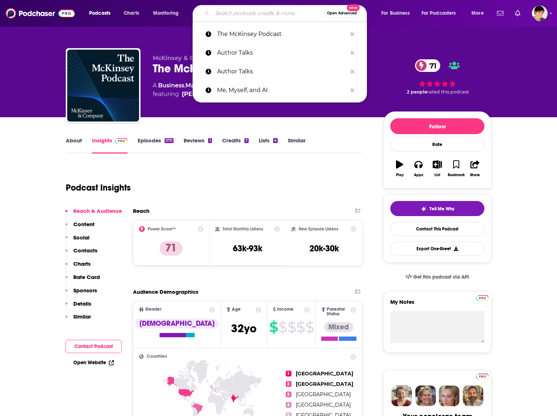
paste input "Empowering Womenin Industry"
type input "Empowering Womenin Industry"
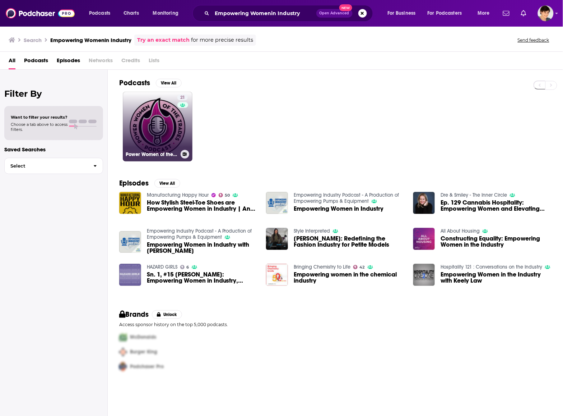
click at [153, 142] on link "21 Power Women of the Trades: Weekly Podcast Empowering Women In the Trades Ind…" at bounding box center [158, 127] width 70 height 70
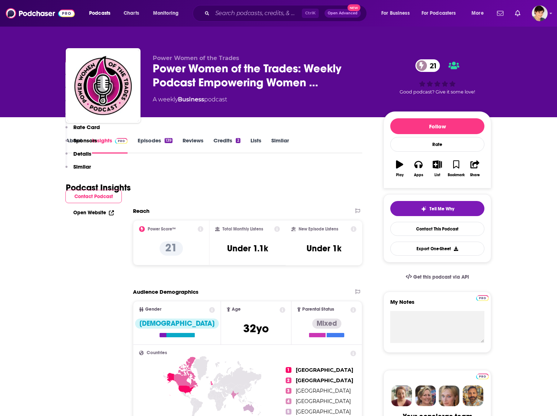
scroll to position [314, 0]
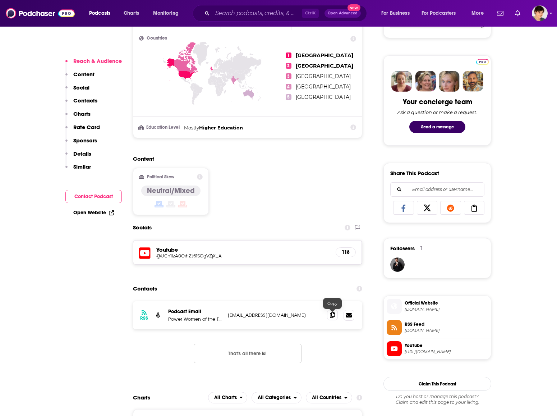
click at [329, 317] on span at bounding box center [332, 314] width 11 height 11
click at [347, 187] on div "Content Political Skew Neutral/Mixed" at bounding box center [247, 187] width 229 height 65
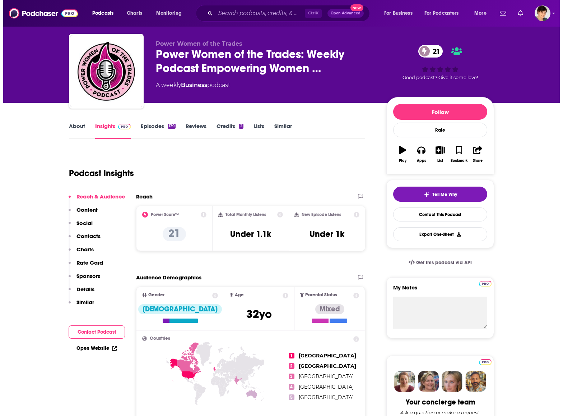
scroll to position [0, 0]
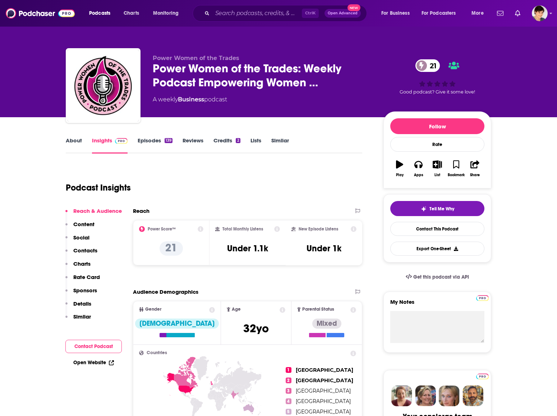
click at [76, 139] on link "About" at bounding box center [74, 145] width 16 height 17
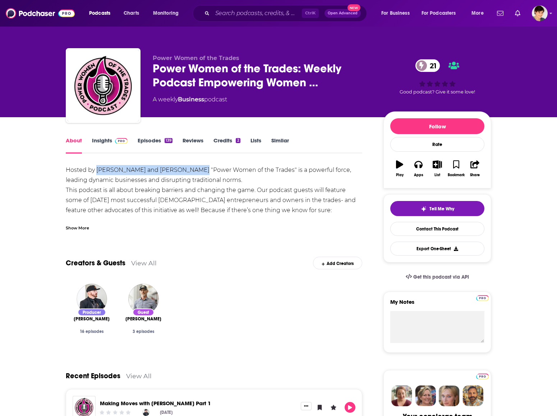
drag, startPoint x: 97, startPoint y: 173, endPoint x: 187, endPoint y: 173, distance: 90.1
click at [187, 173] on div "Hosted by [PERSON_NAME] and [PERSON_NAME] "Power Women of the Trades" is a powe…" at bounding box center [214, 195] width 296 height 60
copy div "[PERSON_NAME] and [PERSON_NAME]"
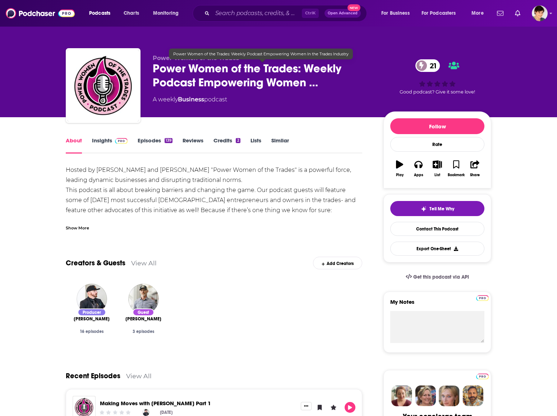
click at [335, 54] on div "Power Women of the Trades: Weekly Podcast Empowering Women In the Trades Indust…" at bounding box center [261, 53] width 184 height 11
click at [206, 4] on div "Podcasts Charts Monitoring Ctrl K Open Advanced New For Business For Podcasters…" at bounding box center [278, 13] width 557 height 27
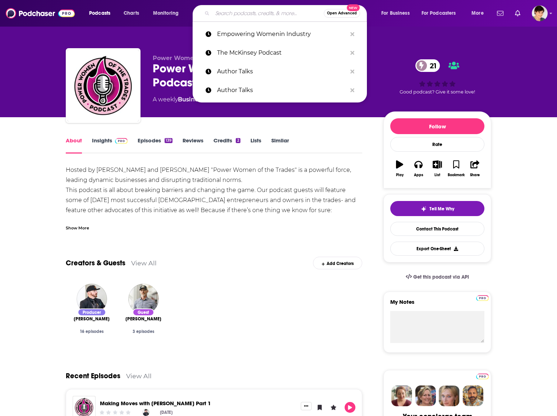
click at [217, 13] on input "Search podcasts, credits, & more..." at bounding box center [267, 13] width 111 height 11
paste input "Women Who Lead"
type input "Women Who Lead"
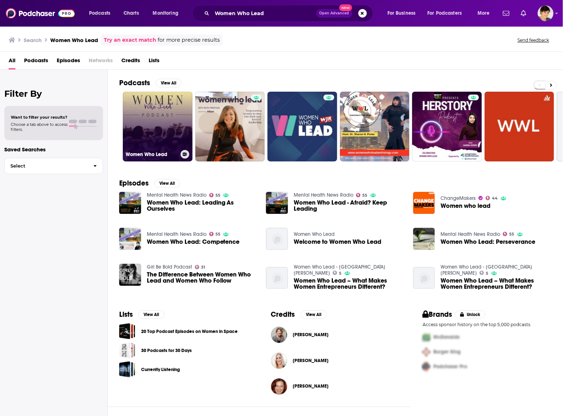
click at [180, 136] on link "Women Who Lead" at bounding box center [158, 127] width 70 height 70
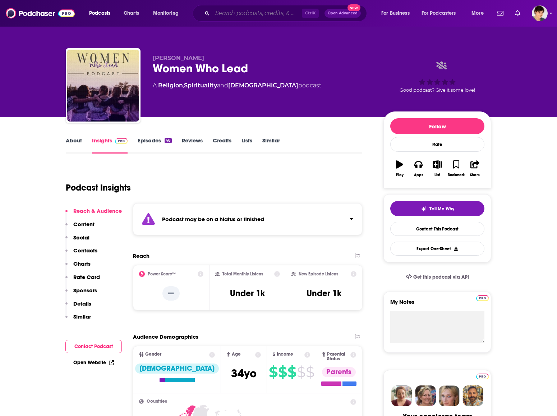
click at [279, 13] on input "Search podcasts, credits, & more..." at bounding box center [256, 13] width 89 height 11
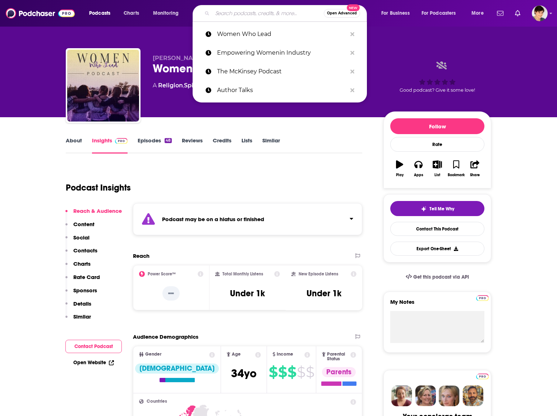
paste input "Women 2 Watch"
type input "Women 2 Watch"
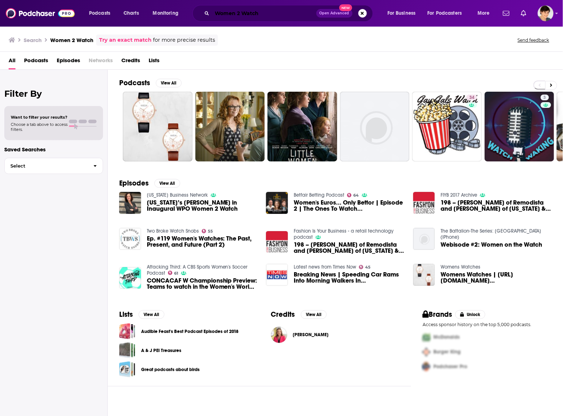
click at [298, 14] on input "Women 2 Watch" at bounding box center [264, 13] width 104 height 11
paste input "Women to Watch Media® with [PERSON_NAME] - Podcast"
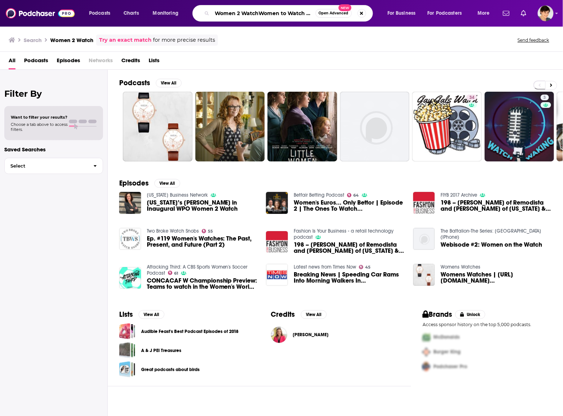
scroll to position [0, 83]
type input "Women 2 WatchWomen to Watch Media® with [PERSON_NAME] - Podcast"
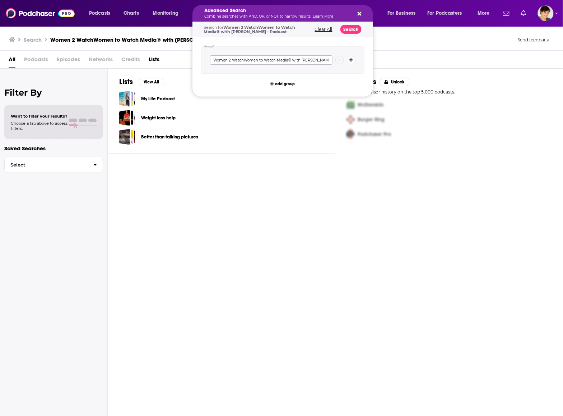
scroll to position [0, 8]
drag, startPoint x: 318, startPoint y: 60, endPoint x: 371, endPoint y: 59, distance: 52.4
click at [371, 59] on div "Group 1 Women 2 WatchWomen to Watch Media® with [PERSON_NAME] - Podcast add gro…" at bounding box center [283, 67] width 181 height 60
type input "Women 2 WatchWomen to Watch Media® with [PERSON_NAME]"
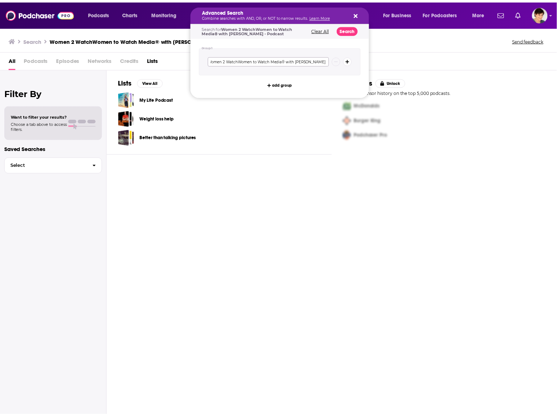
scroll to position [0, 0]
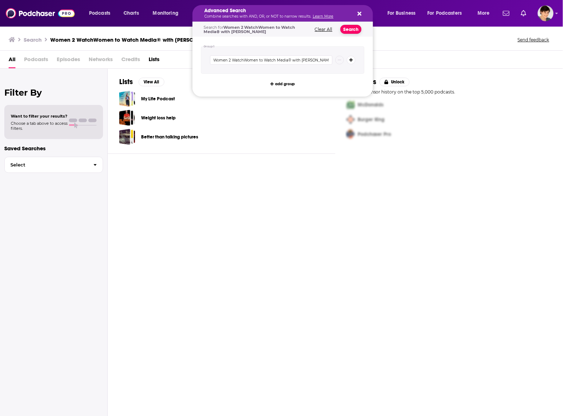
click at [349, 30] on button "Search" at bounding box center [350, 29] width 21 height 9
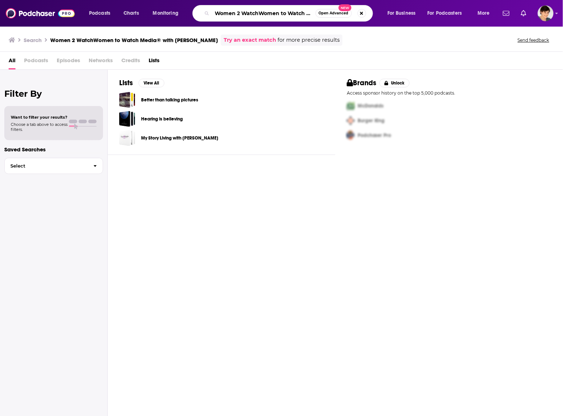
click at [284, 17] on input "Women 2 WatchWomen to Watch Media® with [PERSON_NAME]" at bounding box center [263, 13] width 103 height 11
click at [284, 15] on input "Women 2 WatchWomen to Watch Media® with [PERSON_NAME]" at bounding box center [263, 13] width 103 height 11
click at [281, 14] on input "Women 2 WatchWomen to Watch Media® with [PERSON_NAME]" at bounding box center [263, 13] width 103 height 11
drag, startPoint x: 288, startPoint y: 13, endPoint x: 187, endPoint y: 13, distance: 100.9
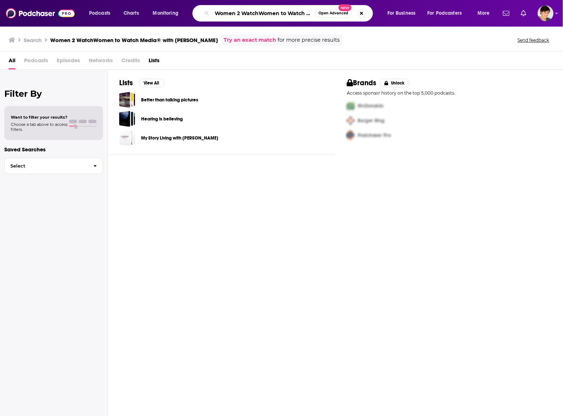
click at [187, 13] on div "Podcasts Charts Monitoring Women 2 WatchWomen to Watch Media® with [PERSON_NAME…" at bounding box center [290, 13] width 413 height 17
drag, startPoint x: 268, startPoint y: 13, endPoint x: 164, endPoint y: 15, distance: 103.8
click at [164, 15] on div "Podcasts Charts Monitoring Watch Media® with [PERSON_NAME] Open Advanced New Fo…" at bounding box center [290, 13] width 413 height 17
type input "[PERSON_NAME]"
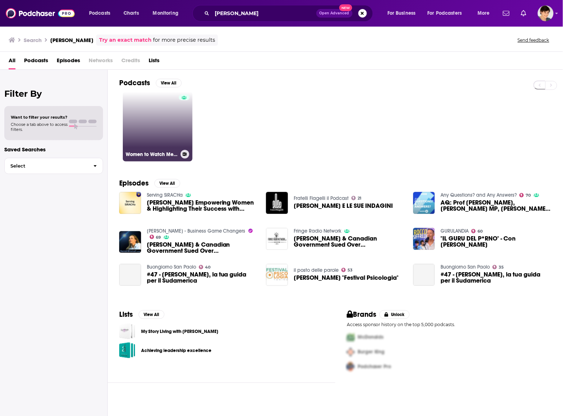
click at [162, 108] on link "Women to Watch Media® with [PERSON_NAME]" at bounding box center [158, 127] width 70 height 70
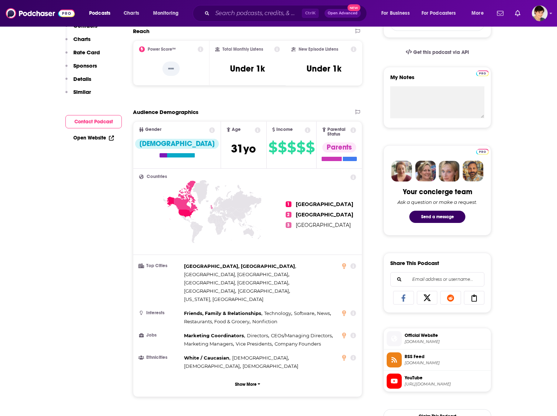
scroll to position [45, 0]
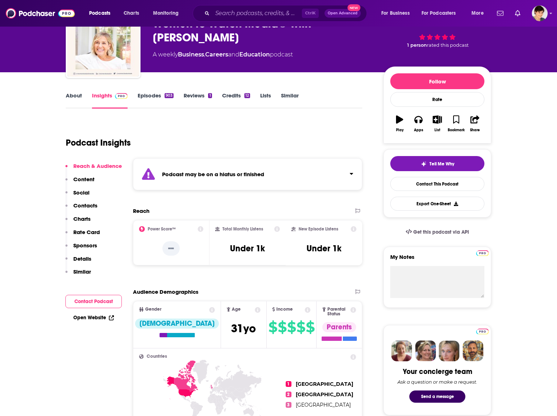
click at [351, 177] on div "Podcast may be on a hiatus or finished" at bounding box center [247, 174] width 229 height 32
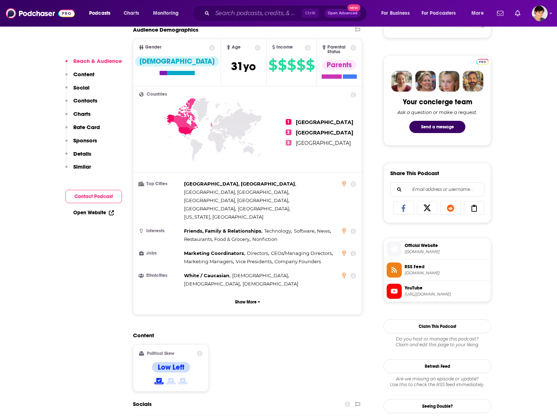
scroll to position [539, 0]
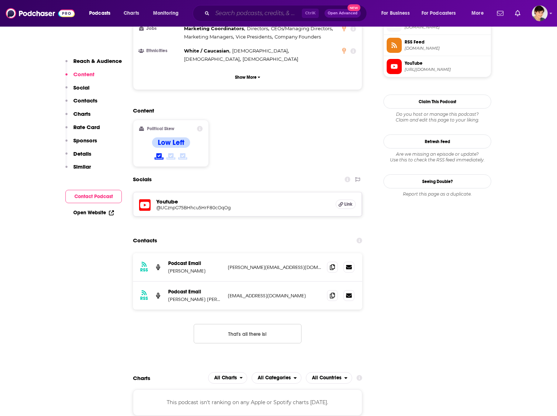
click at [286, 10] on input "Search podcasts, credits, & more..." at bounding box center [256, 13] width 89 height 11
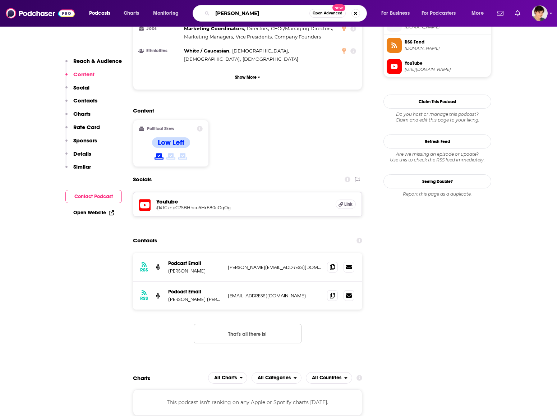
type input "[PERSON_NAME]"
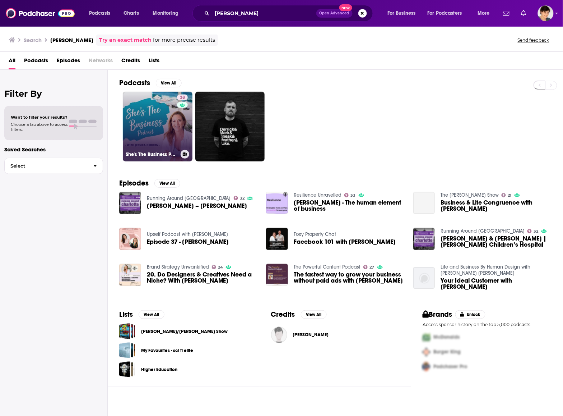
click at [140, 126] on link "38 She's The Business Podcast With [PERSON_NAME]" at bounding box center [158, 127] width 70 height 70
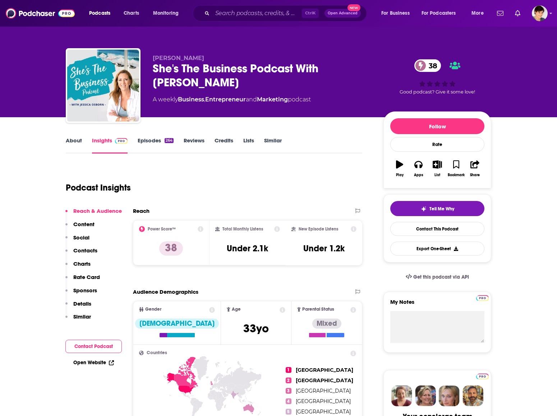
drag, startPoint x: 200, startPoint y: 83, endPoint x: 146, endPoint y: 66, distance: 57.4
click at [146, 66] on div "[PERSON_NAME] She's The Business Podcast With [PERSON_NAME] 38 A weekly Busines…" at bounding box center [278, 87] width 425 height 78
copy h2 "She's The Business Podcast With [PERSON_NAME]"
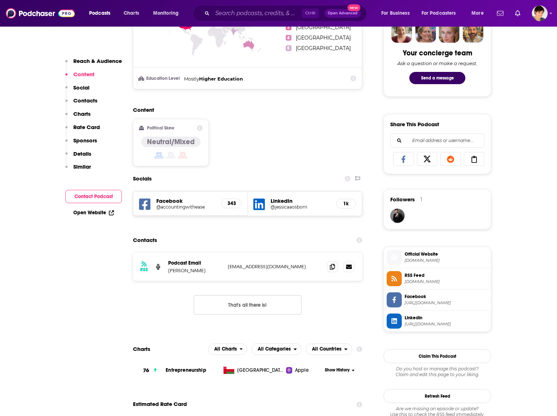
scroll to position [404, 0]
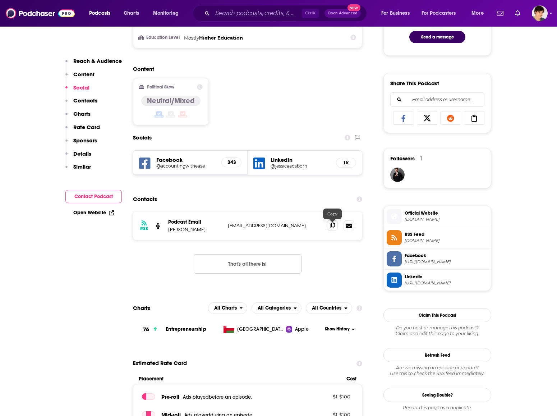
click at [330, 230] on span at bounding box center [332, 225] width 11 height 11
click at [321, 101] on div "Content Political Skew Neutral/Mixed" at bounding box center [247, 97] width 229 height 65
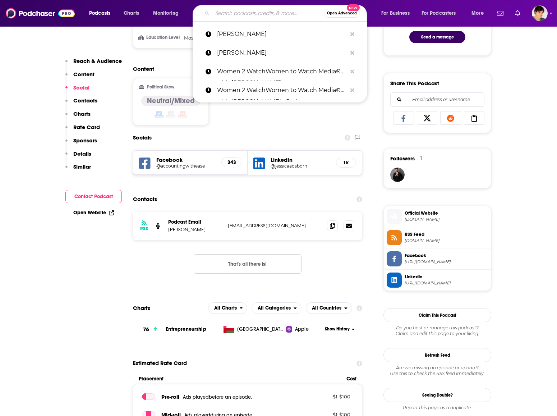
click at [229, 15] on input "Search podcasts, credits, & more..." at bounding box center [267, 13] width 111 height 11
paste input "Your Brand Amplified"
type input "Your Brand Amplified"
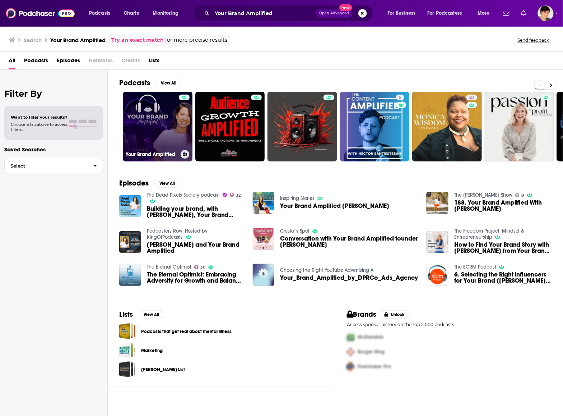
click at [137, 135] on link "Your Brand Amplified" at bounding box center [158, 127] width 70 height 70
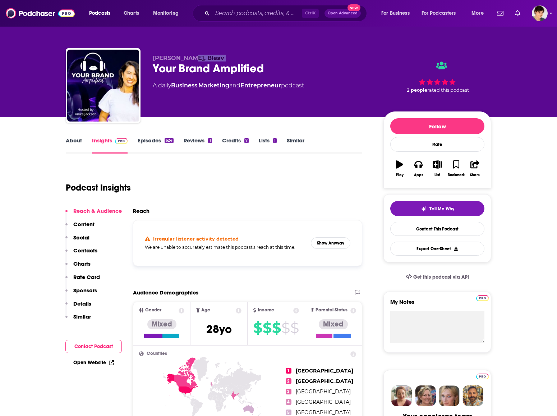
drag, startPoint x: 152, startPoint y: 63, endPoint x: 184, endPoint y: 58, distance: 32.7
click at [189, 58] on div "[PERSON_NAME], Bleav Your Brand Amplified A daily Business , Marketing and Entr…" at bounding box center [278, 87] width 425 height 78
click at [179, 58] on span "[PERSON_NAME], Bleav" at bounding box center [188, 58] width 71 height 7
drag, startPoint x: 151, startPoint y: 54, endPoint x: 195, endPoint y: 57, distance: 43.9
click at [195, 57] on div "[PERSON_NAME], Bleav Your Brand Amplified A daily Business , Marketing and Entr…" at bounding box center [278, 87] width 425 height 78
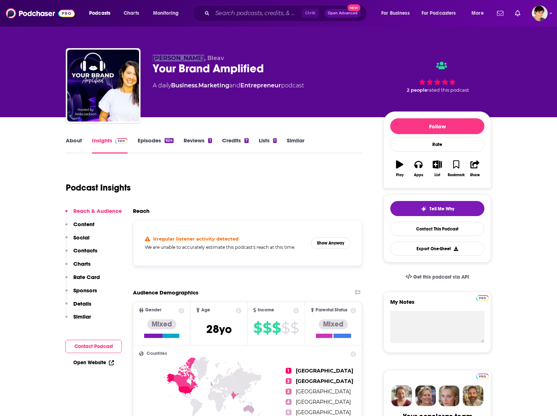
copy span "[PERSON_NAME]"
click at [342, 175] on div "Podcast Insights" at bounding box center [211, 183] width 291 height 37
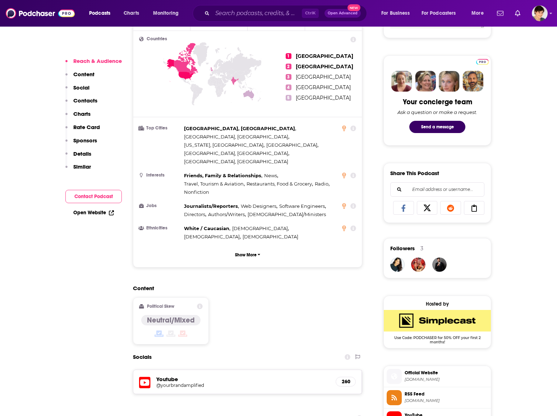
scroll to position [449, 0]
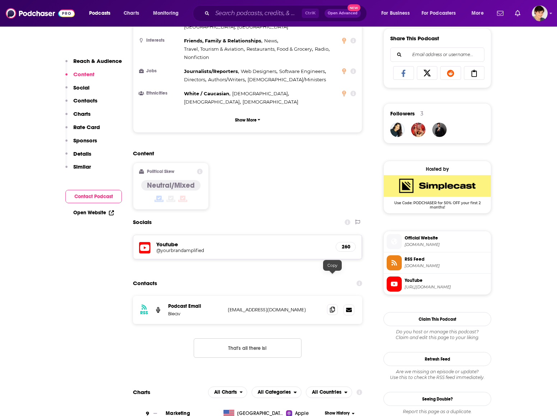
click at [333, 304] on span at bounding box center [332, 309] width 11 height 11
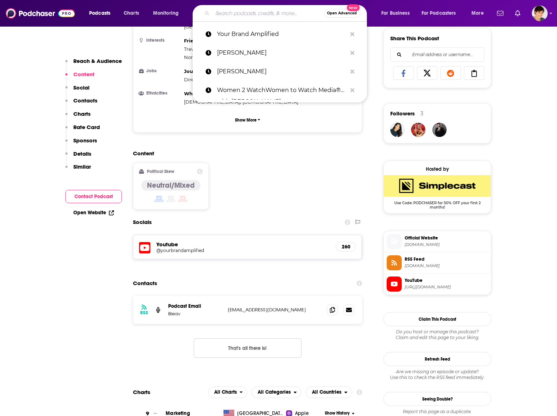
click at [283, 12] on input "Search podcasts, credits, & more..." at bounding box center [267, 13] width 111 height 11
paste input "Ellevate"
type input "Ellevate"
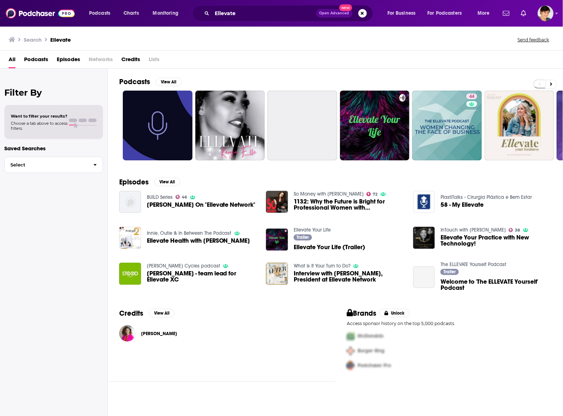
click at [327, 59] on div "All Podcasts Episodes Networks Credits Lists" at bounding box center [283, 61] width 549 height 15
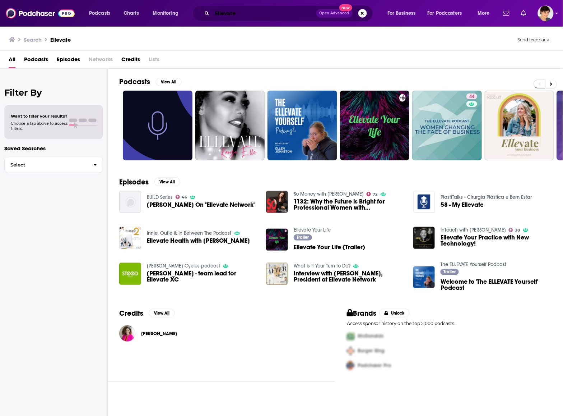
click at [249, 14] on input "Ellevate" at bounding box center [264, 13] width 104 height 11
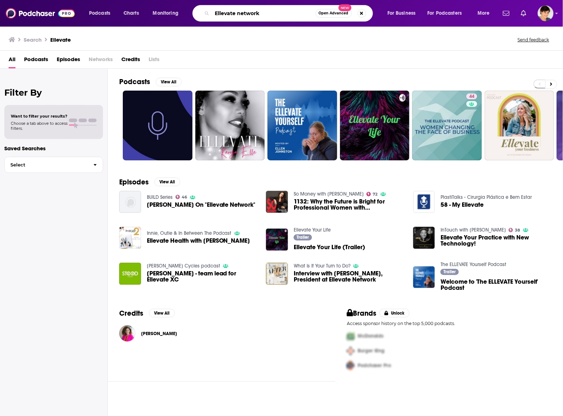
type input "Ellevate network"
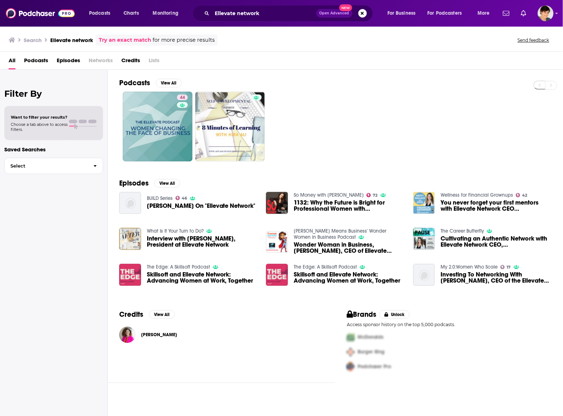
click at [373, 87] on div "Podcasts View All" at bounding box center [341, 84] width 444 height 13
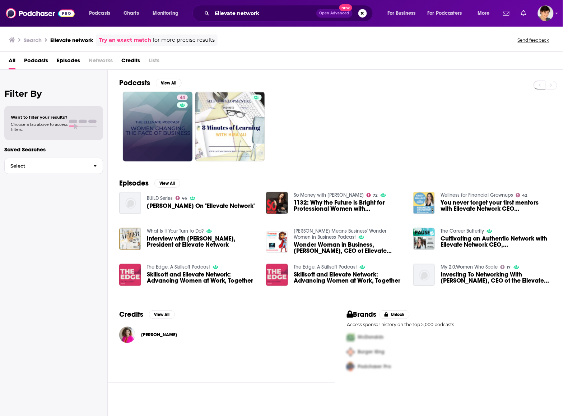
click at [148, 120] on link "44" at bounding box center [158, 127] width 70 height 70
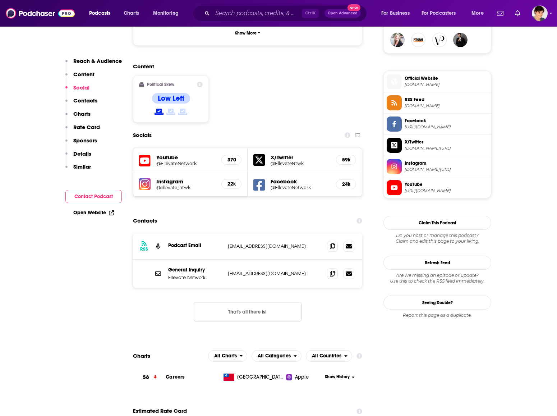
scroll to position [629, 0]
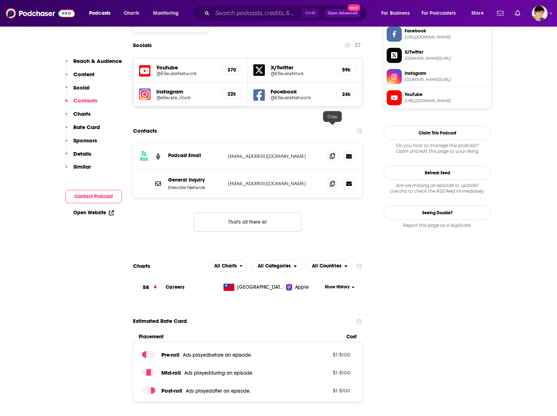
click at [330, 153] on icon at bounding box center [332, 156] width 5 height 6
click at [337, 202] on div "RSS Podcast Email [EMAIL_ADDRESS][DOMAIN_NAME] [EMAIL_ADDRESS][DOMAIN_NAME] Gen…" at bounding box center [247, 192] width 229 height 99
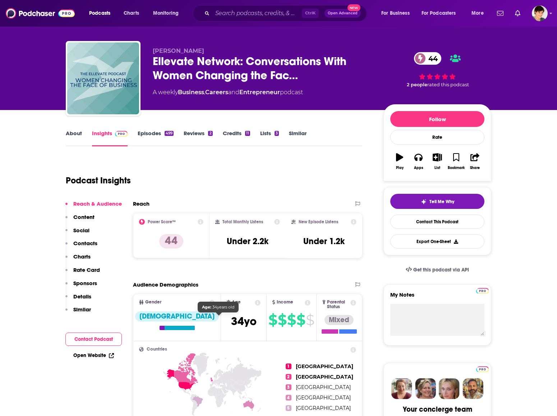
scroll to position [0, 0]
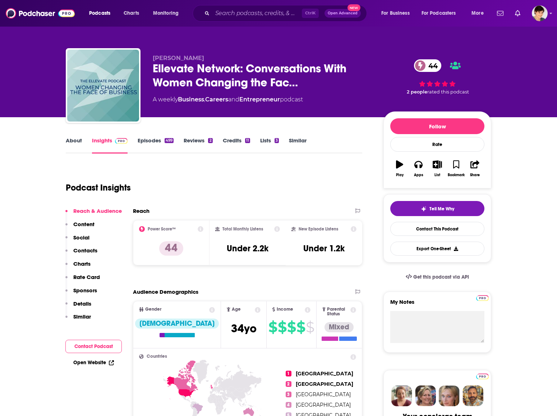
drag, startPoint x: 150, startPoint y: 57, endPoint x: 219, endPoint y: 57, distance: 69.3
click at [219, 57] on div "[PERSON_NAME] Ellevate Network: Conversations With Women Changing the Fac… 44 A…" at bounding box center [278, 87] width 425 height 78
click at [289, 12] on input "Search podcasts, credits, & more..." at bounding box center [256, 13] width 89 height 11
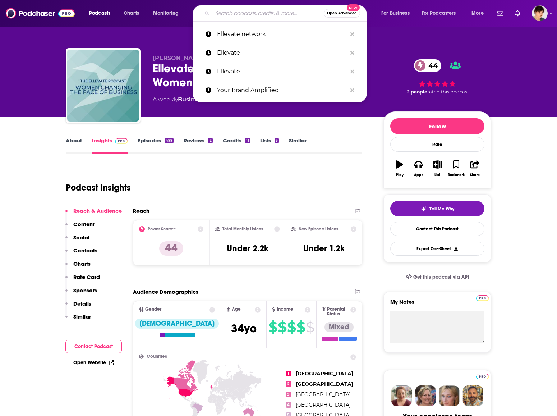
paste input "The Femails"
type input "The Femails"
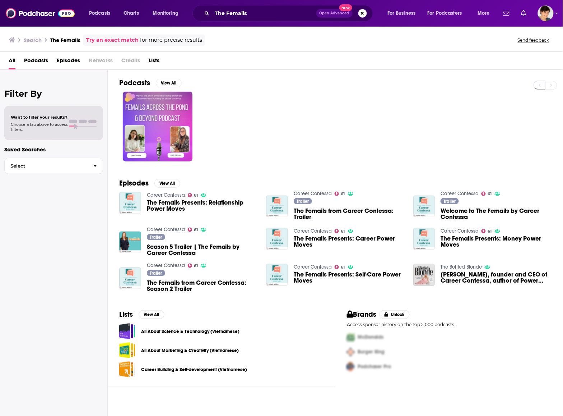
click at [360, 69] on div "All Podcasts Episodes Networks Credits Lists" at bounding box center [283, 62] width 549 height 15
click at [242, 15] on input "The Femails" at bounding box center [264, 13] width 104 height 11
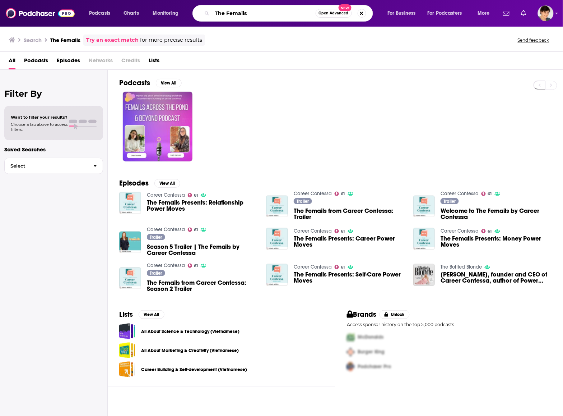
paste input "Career Contessa Podcast"
type input "The Career Contessa Podcast"
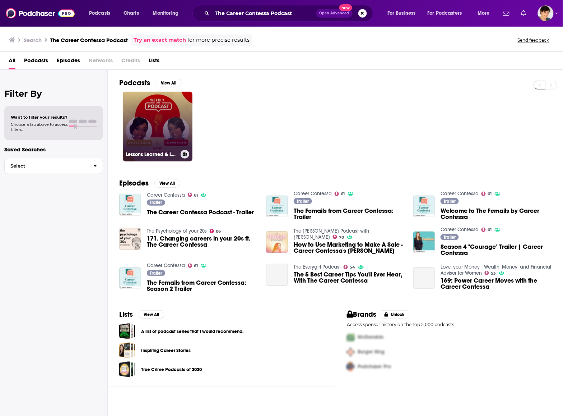
click at [164, 117] on link "Lessons Learned & Lessons Shared With [DEMOGRAPHIC_DATA] Contessa CEO Podcast" at bounding box center [158, 127] width 70 height 70
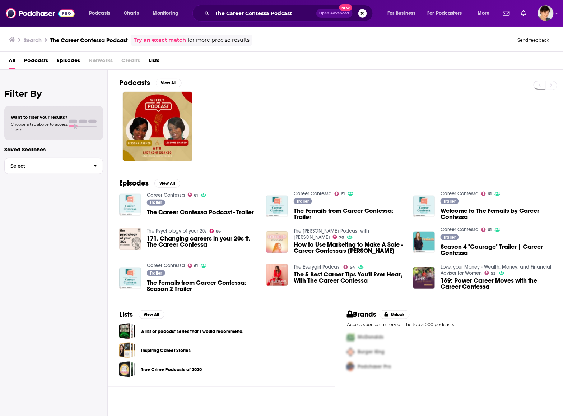
click at [126, 203] on img "The Career Contessa Podcast - Trailer" at bounding box center [130, 205] width 22 height 22
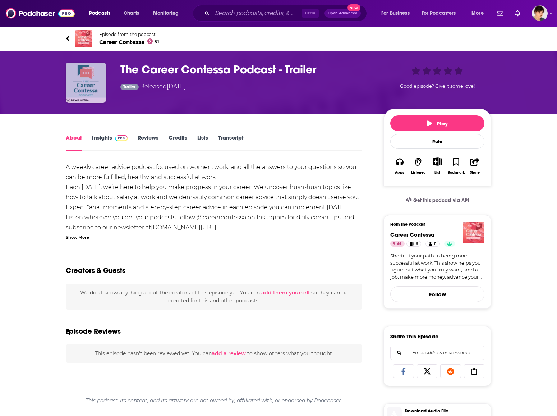
click at [94, 79] on img "The Career Contessa Podcast - Trailer" at bounding box center [86, 82] width 40 height 40
click at [110, 38] on span "Career Contessa 61" at bounding box center [129, 41] width 60 height 7
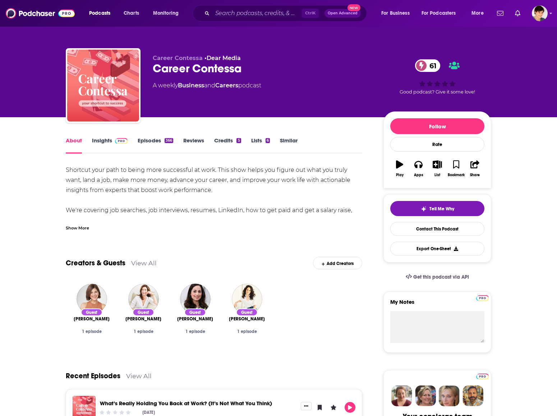
click at [101, 138] on link "Insights" at bounding box center [110, 145] width 36 height 17
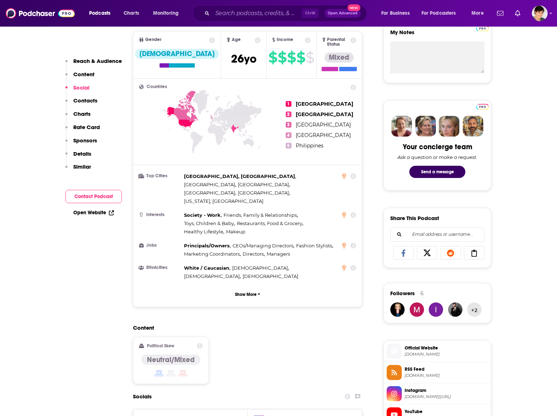
scroll to position [584, 0]
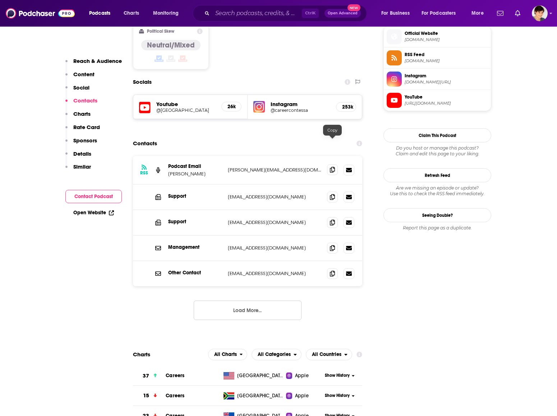
click at [330, 167] on icon at bounding box center [332, 170] width 5 height 6
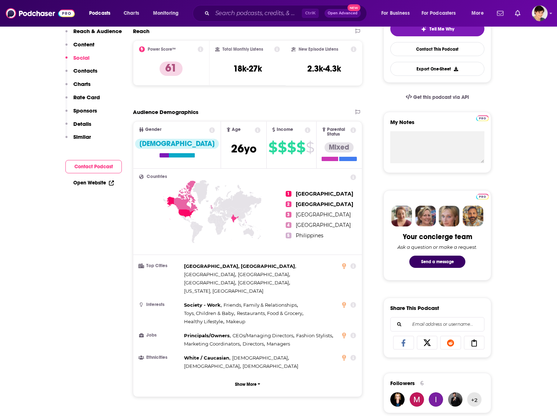
scroll to position [0, 0]
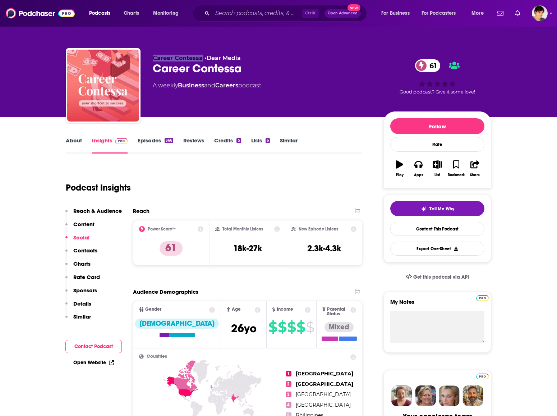
drag, startPoint x: 153, startPoint y: 60, endPoint x: 201, endPoint y: 60, distance: 48.1
click at [201, 60] on p "Career Contessa • Dear Media" at bounding box center [262, 58] width 219 height 7
click at [336, 92] on div "Career Contessa • Dear Media Career Contessa 61 A weekly Business and Careers p…" at bounding box center [262, 83] width 219 height 57
drag, startPoint x: 155, startPoint y: 71, endPoint x: 264, endPoint y: 70, distance: 109.2
click at [264, 70] on div "Career Contessa 61" at bounding box center [262, 68] width 219 height 14
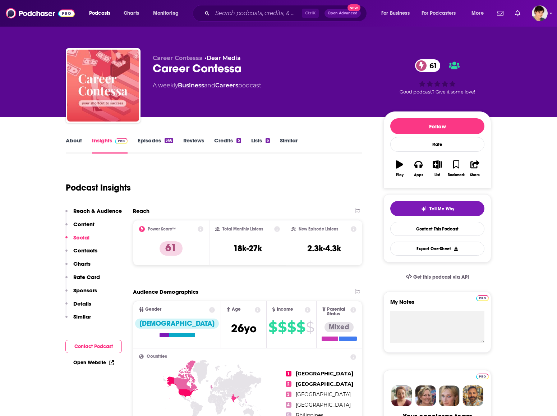
click at [281, 4] on div "Podcasts Charts Monitoring Ctrl K Open Advanced New For Business For Podcasters…" at bounding box center [278, 13] width 557 height 27
click at [274, 14] on input "Search podcasts, credits, & more..." at bounding box center [256, 13] width 89 height 11
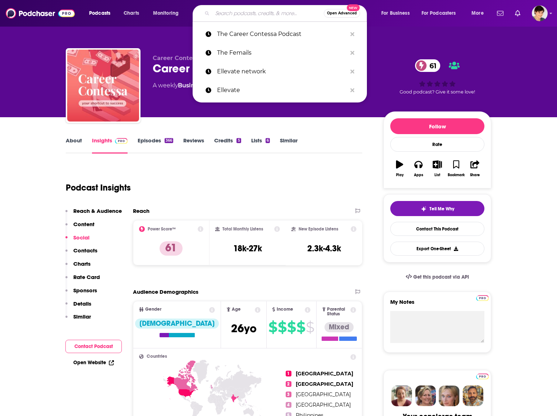
paste input "The McKinsey Podcast"
type input "The McKinsey Podcast"
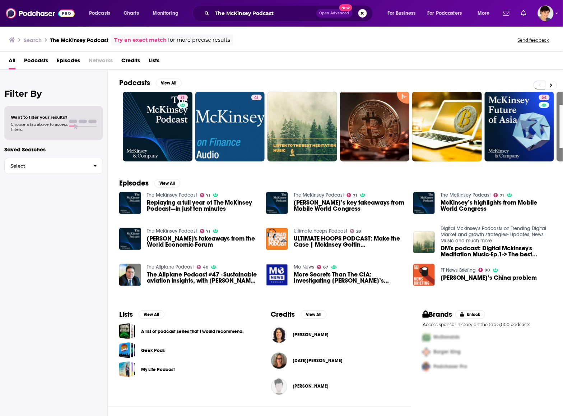
click at [307, 73] on div "Podcasts View All 71 41 54 47 + 64" at bounding box center [341, 120] width 444 height 100
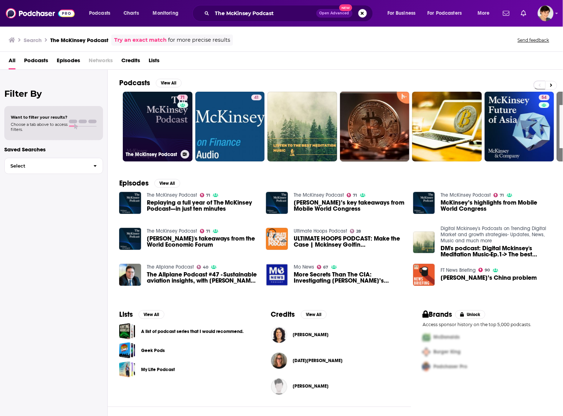
click at [144, 134] on link "71 The McKinsey Podcast" at bounding box center [158, 127] width 70 height 70
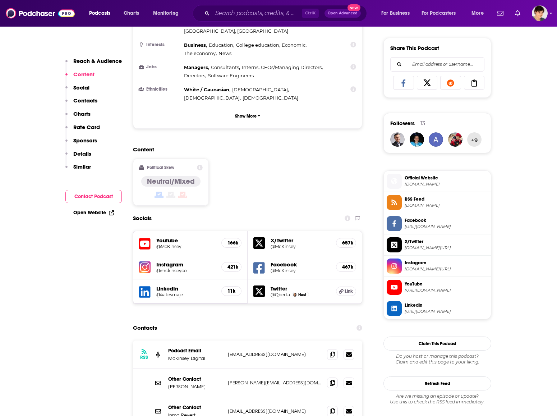
scroll to position [449, 0]
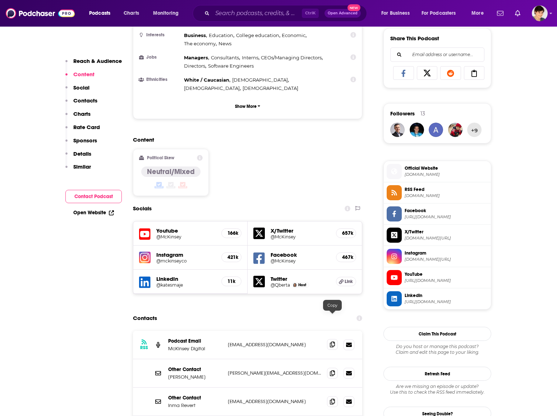
click at [334, 341] on icon at bounding box center [332, 344] width 5 height 6
